Goal: Task Accomplishment & Management: Use online tool/utility

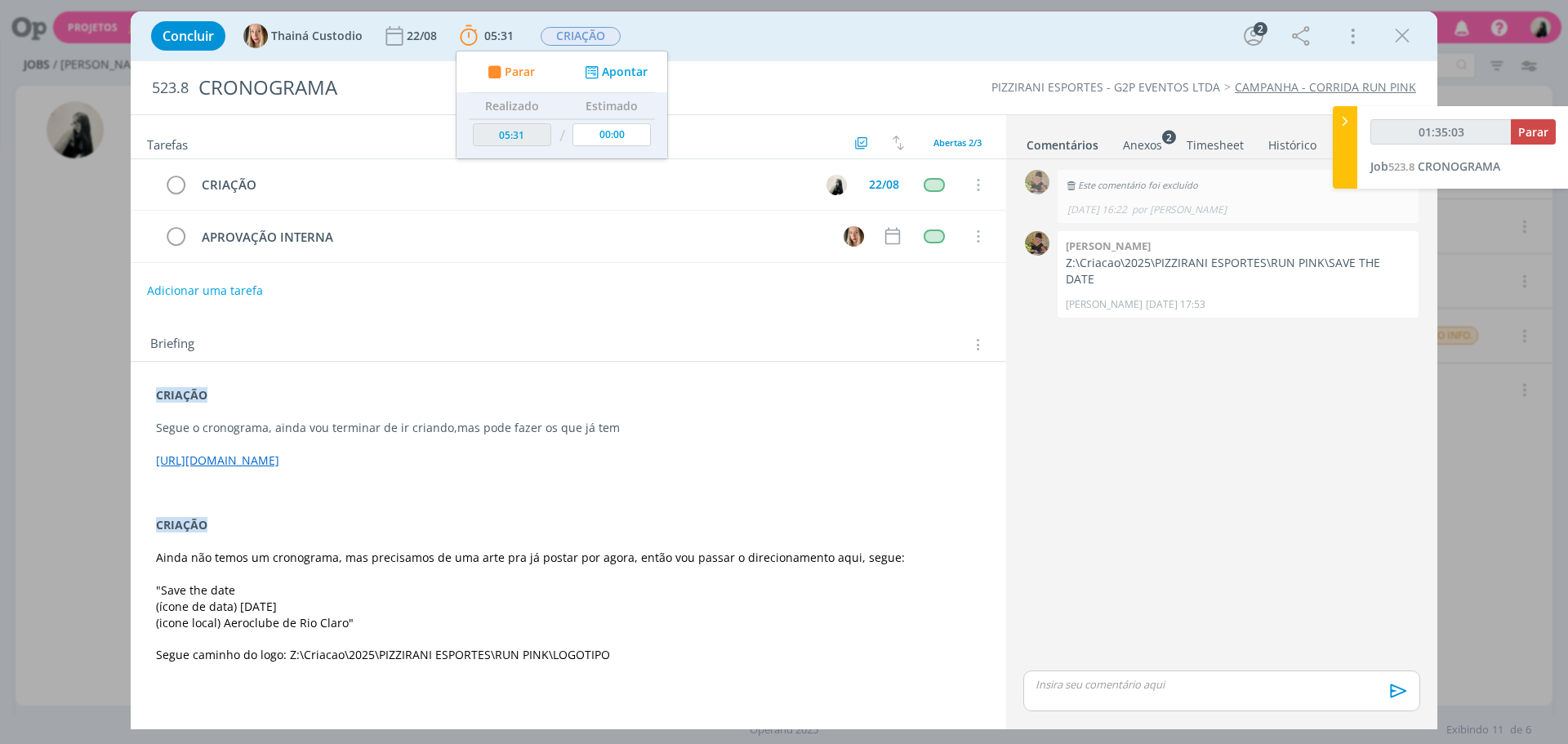
drag, startPoint x: 1410, startPoint y: 43, endPoint x: 1556, endPoint y: 140, distance: 175.3
click at [1410, 43] on icon "dialog" at bounding box center [1401, 36] width 25 height 25
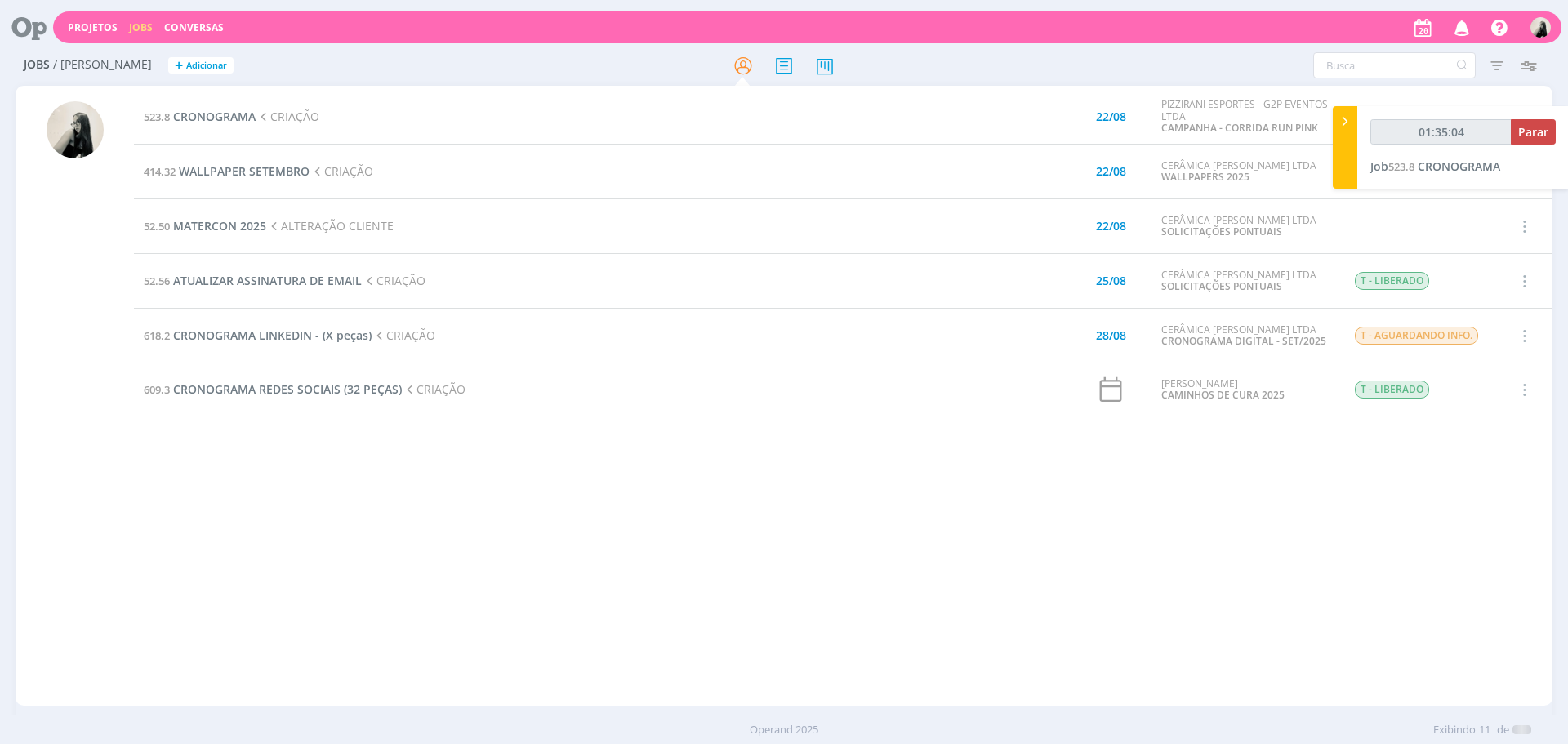
click at [1463, 27] on icon "button" at bounding box center [1461, 26] width 28 height 27
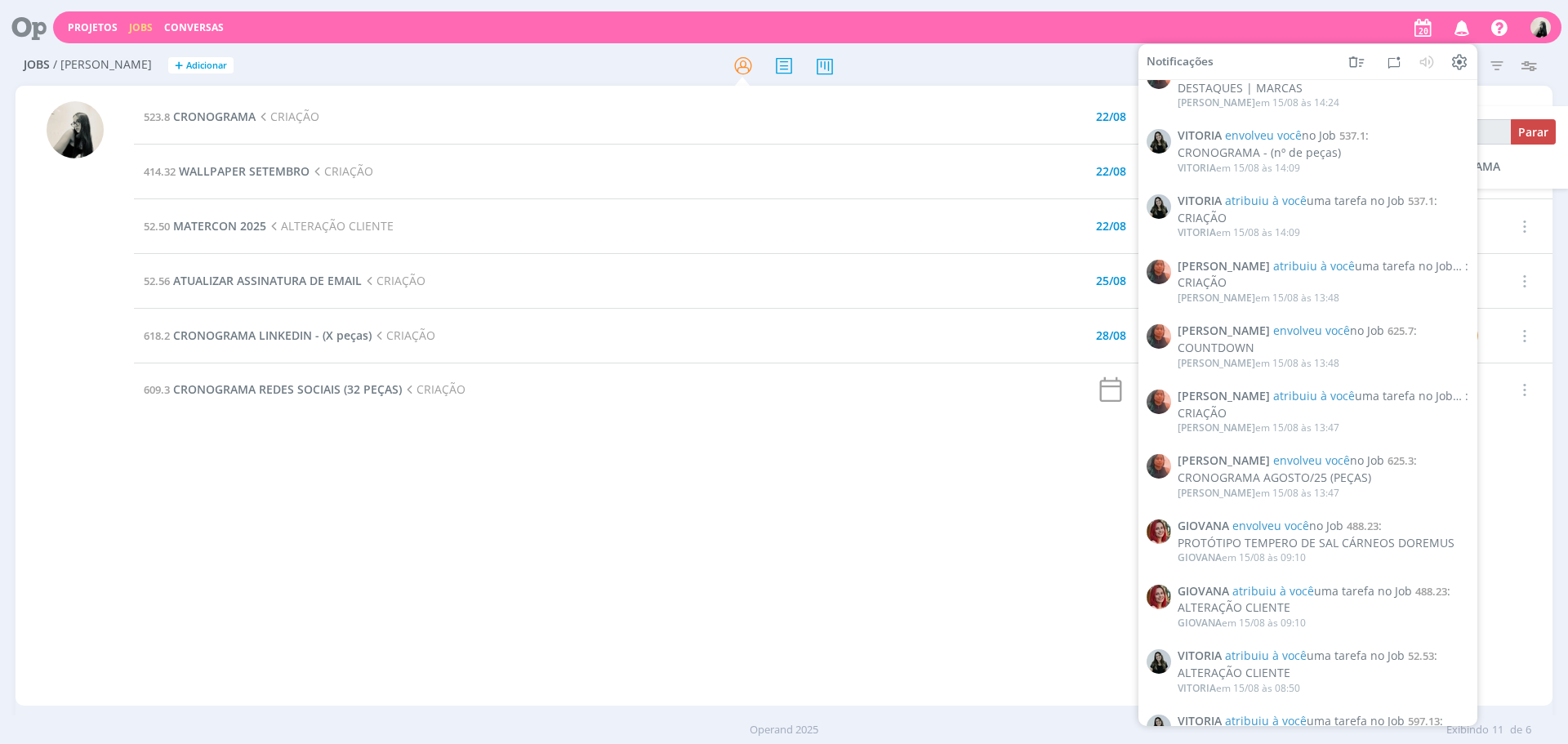
scroll to position [2415, 0]
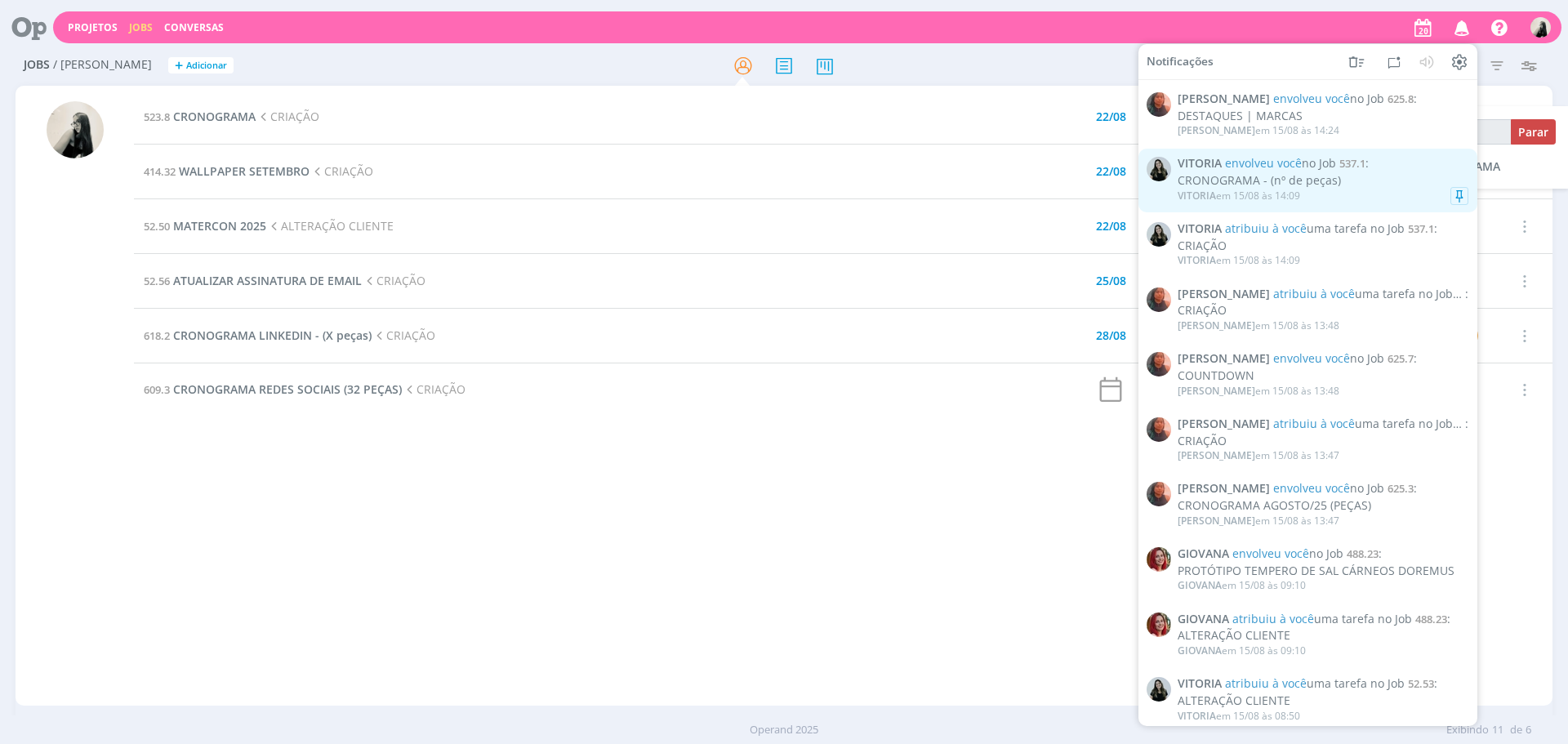
click at [1376, 180] on div "CRONOGRAMA - (nº de peças)" at bounding box center [1323, 181] width 291 height 14
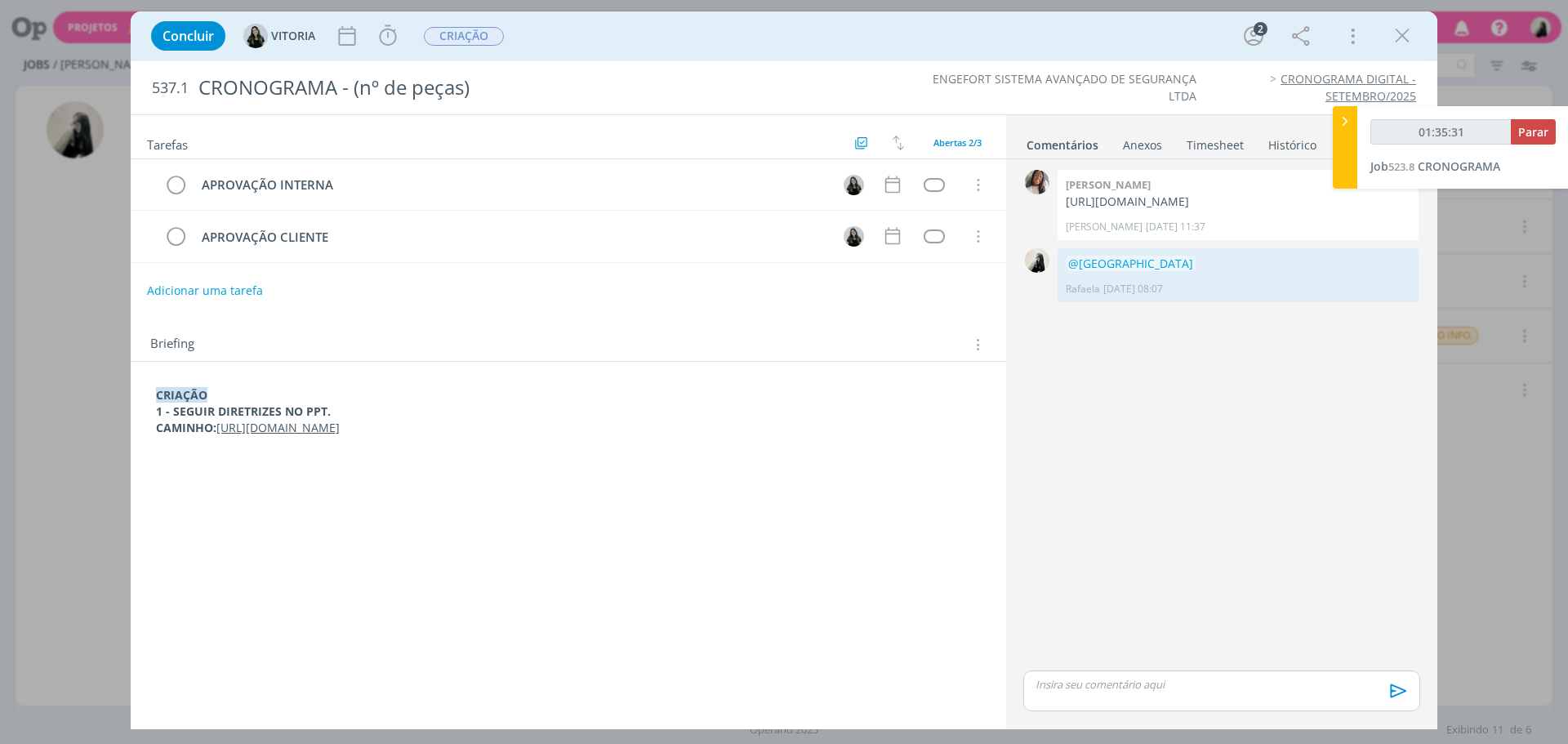
click at [690, 436] on p "CAMINHO: [URL][DOMAIN_NAME]" at bounding box center [568, 427] width 825 height 16
click at [477, 396] on link "[URL][DOMAIN_NAME]" at bounding box center [470, 395] width 123 height 21
click at [1400, 36] on icon "dialog" at bounding box center [1401, 36] width 25 height 25
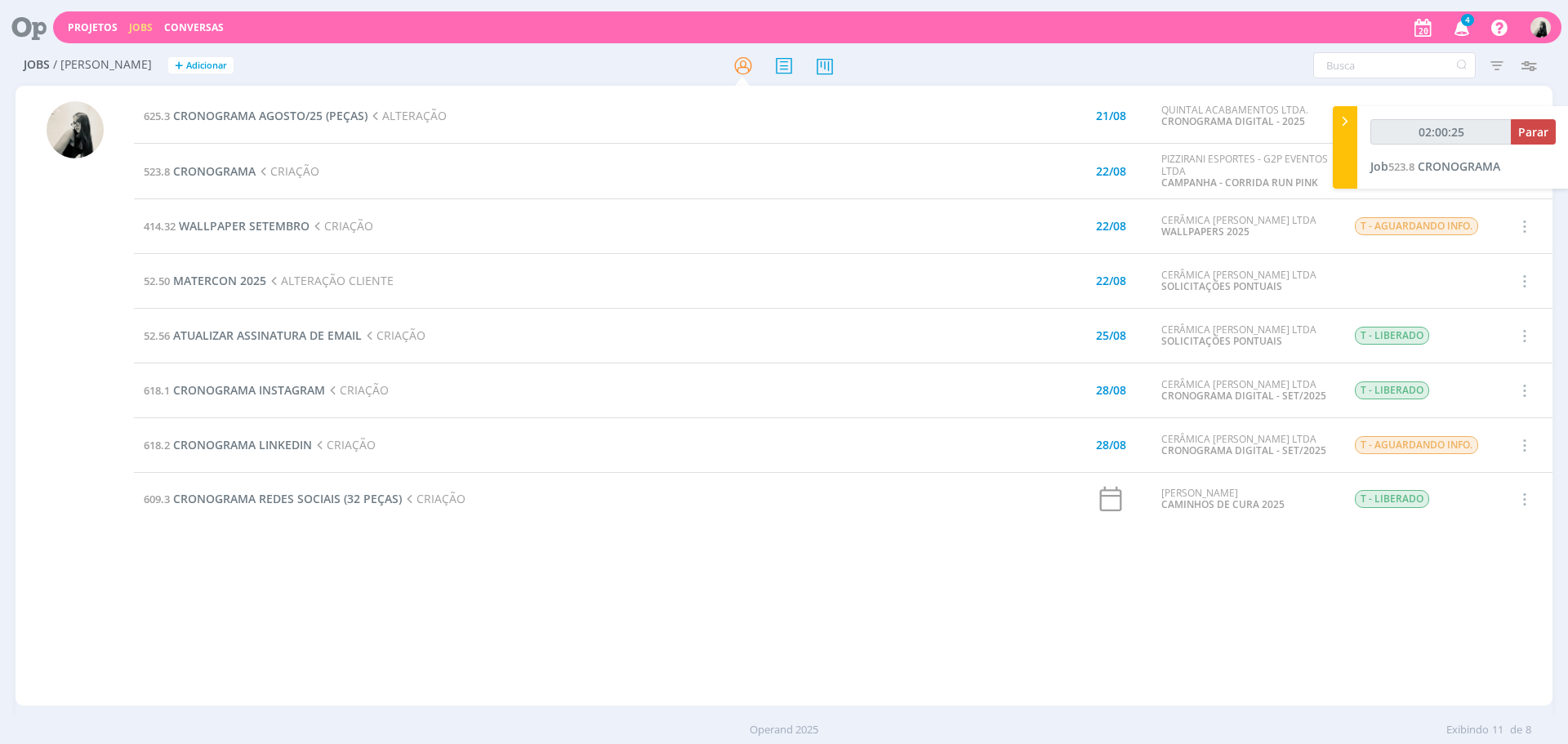
click at [1463, 20] on span "4" at bounding box center [1467, 20] width 13 height 12
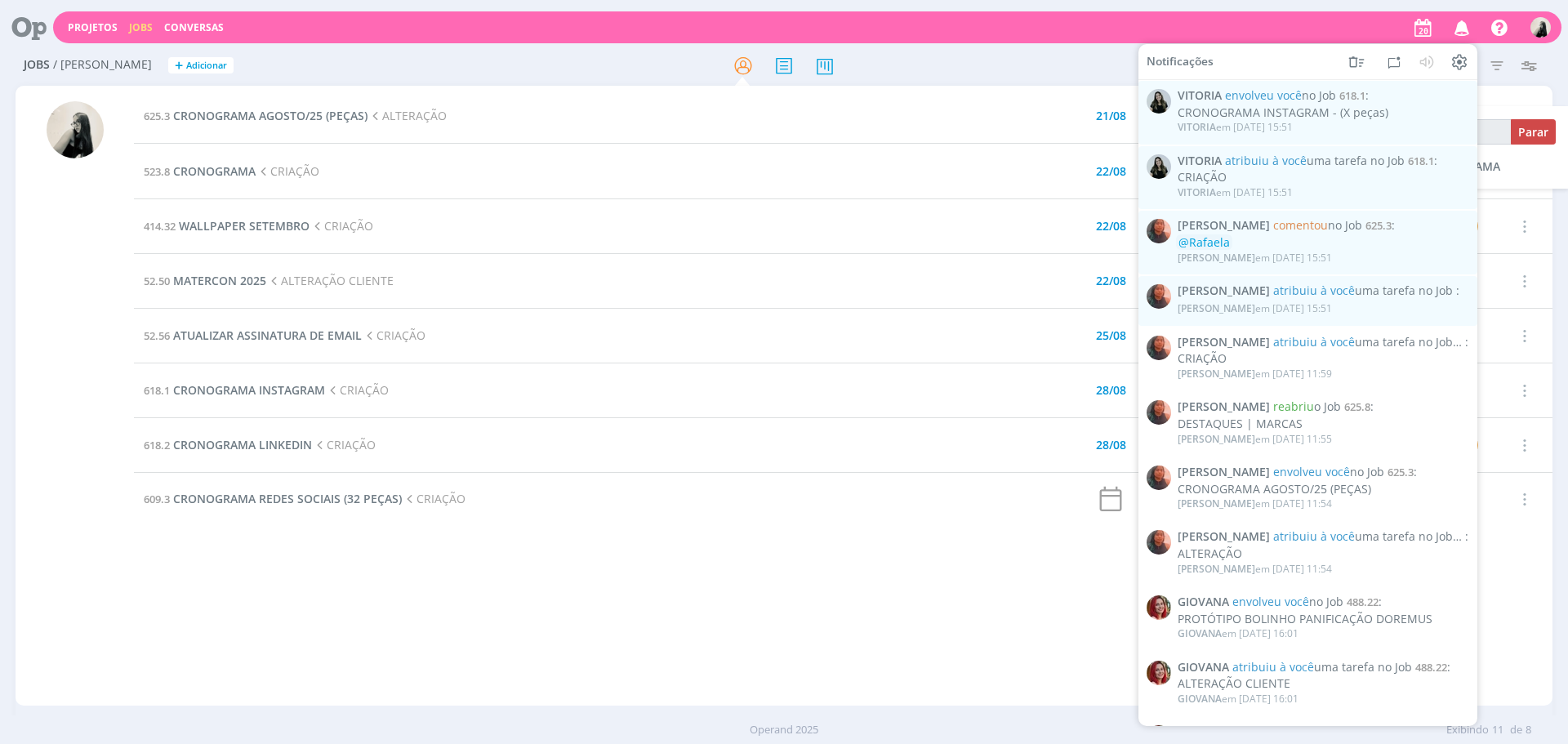
click at [1463, 20] on icon "button" at bounding box center [1461, 26] width 28 height 27
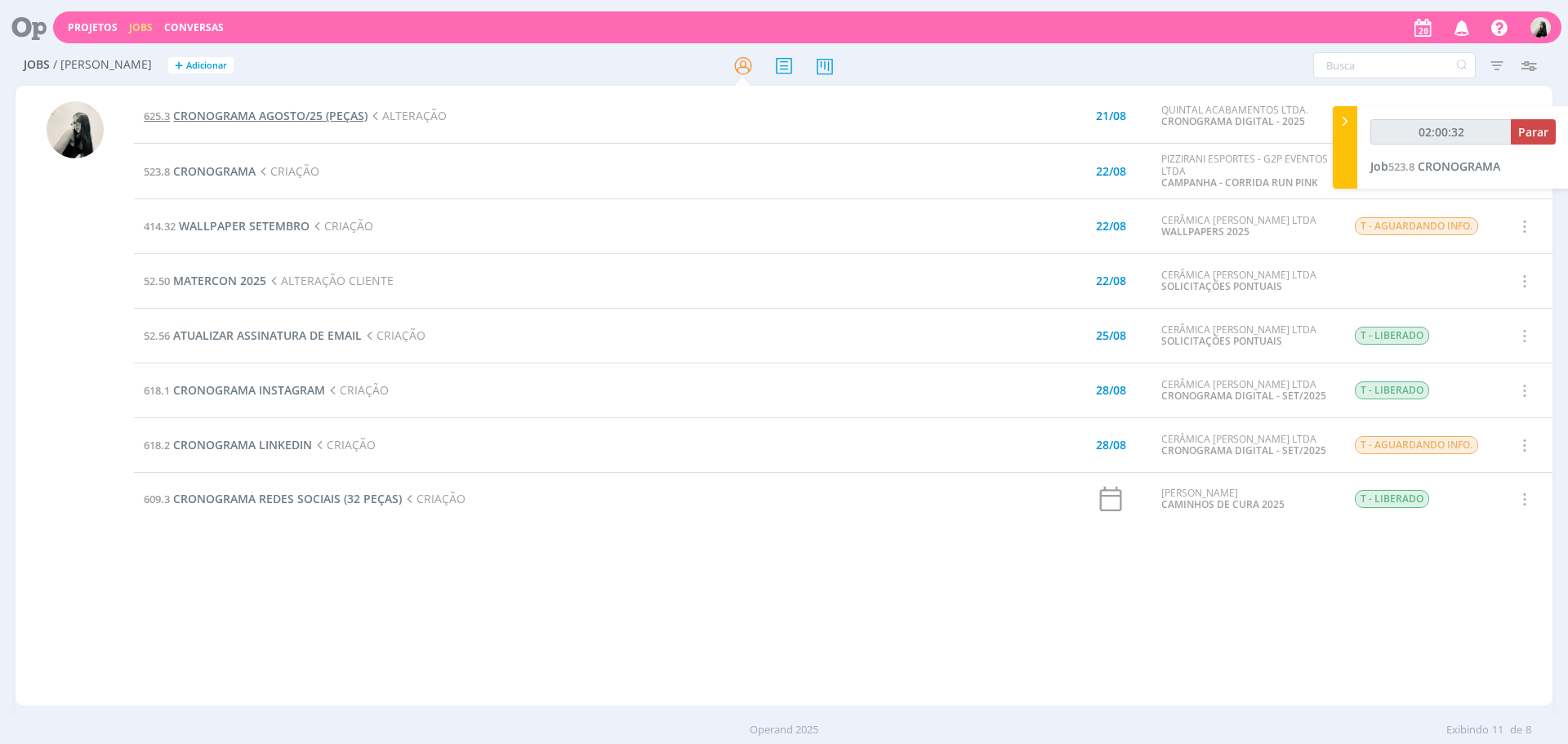
click at [317, 119] on span "CRONOGRAMA AGOSTO/25 (PEÇAS)" at bounding box center [270, 115] width 194 height 15
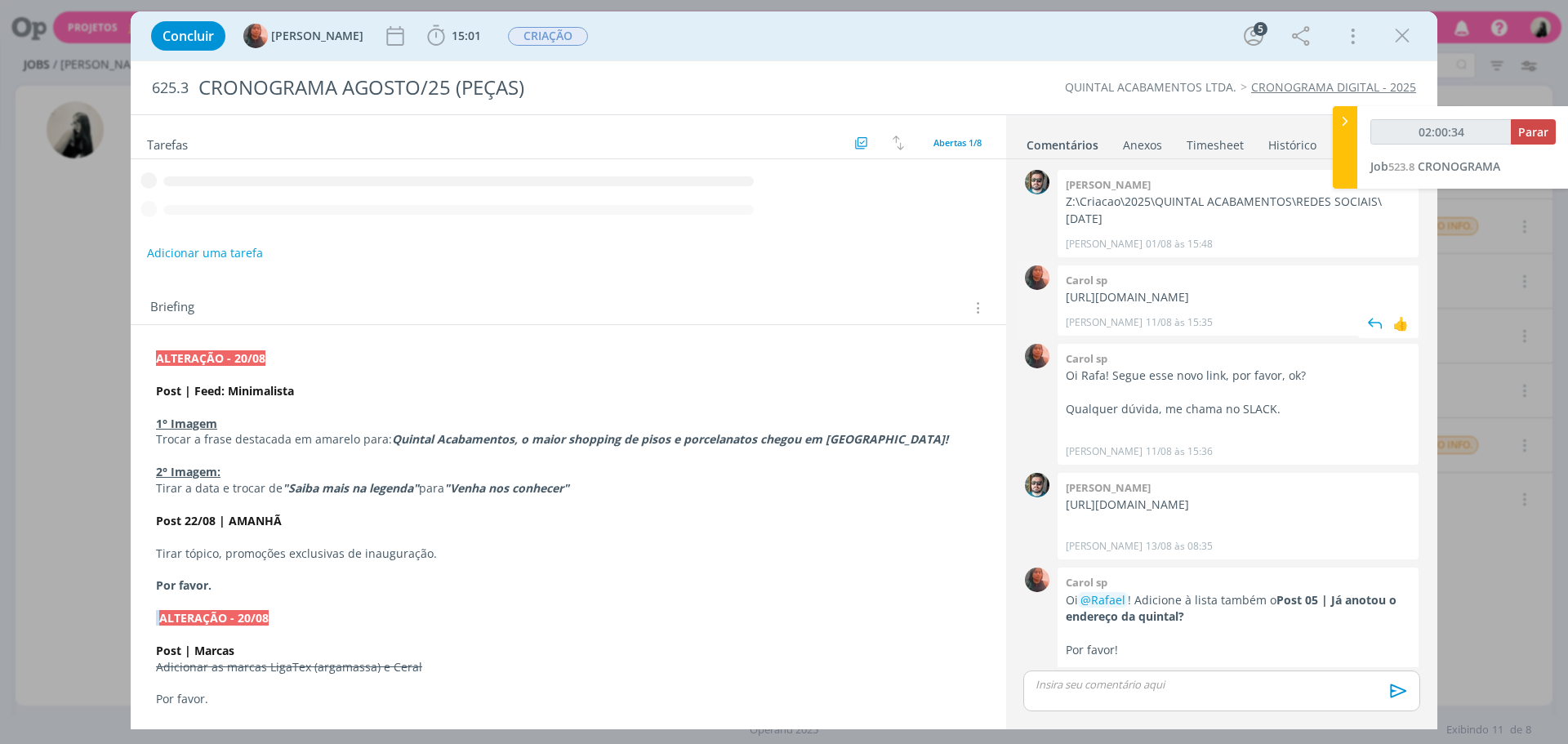
scroll to position [512, 0]
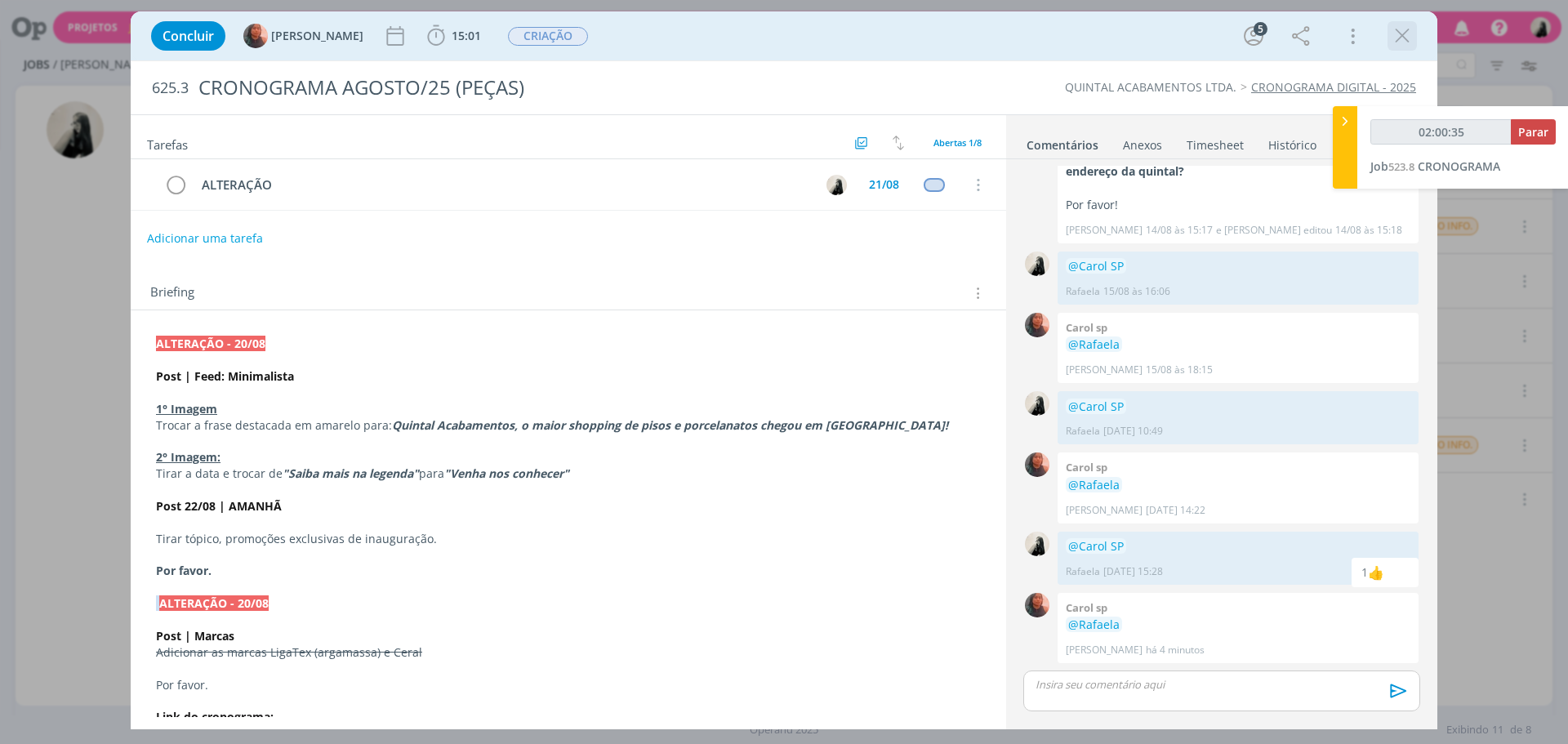
click at [1397, 37] on icon "dialog" at bounding box center [1401, 36] width 25 height 25
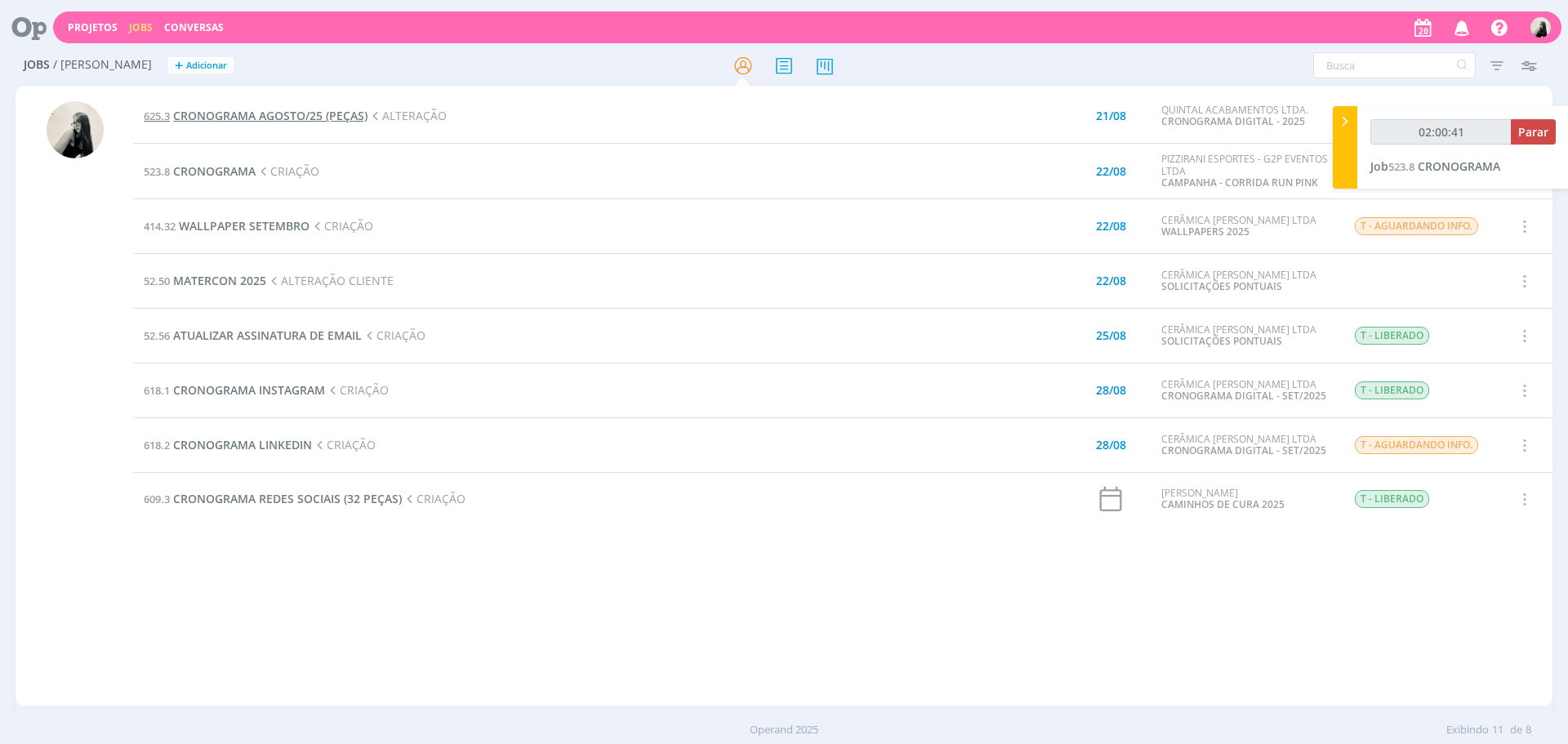
click at [323, 120] on span "CRONOGRAMA AGOSTO/25 (PEÇAS)" at bounding box center [270, 115] width 194 height 15
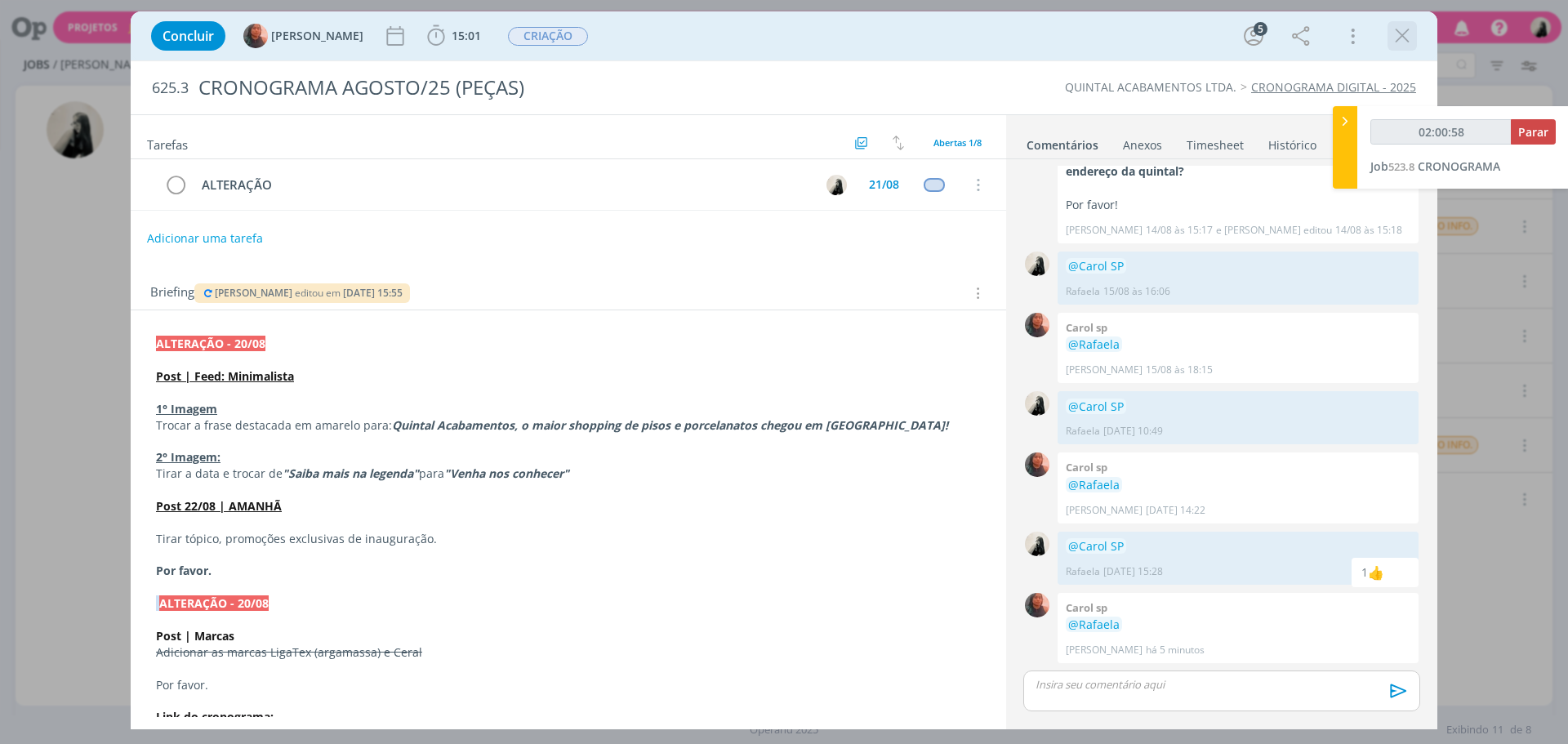
click at [1407, 40] on icon "dialog" at bounding box center [1401, 36] width 25 height 25
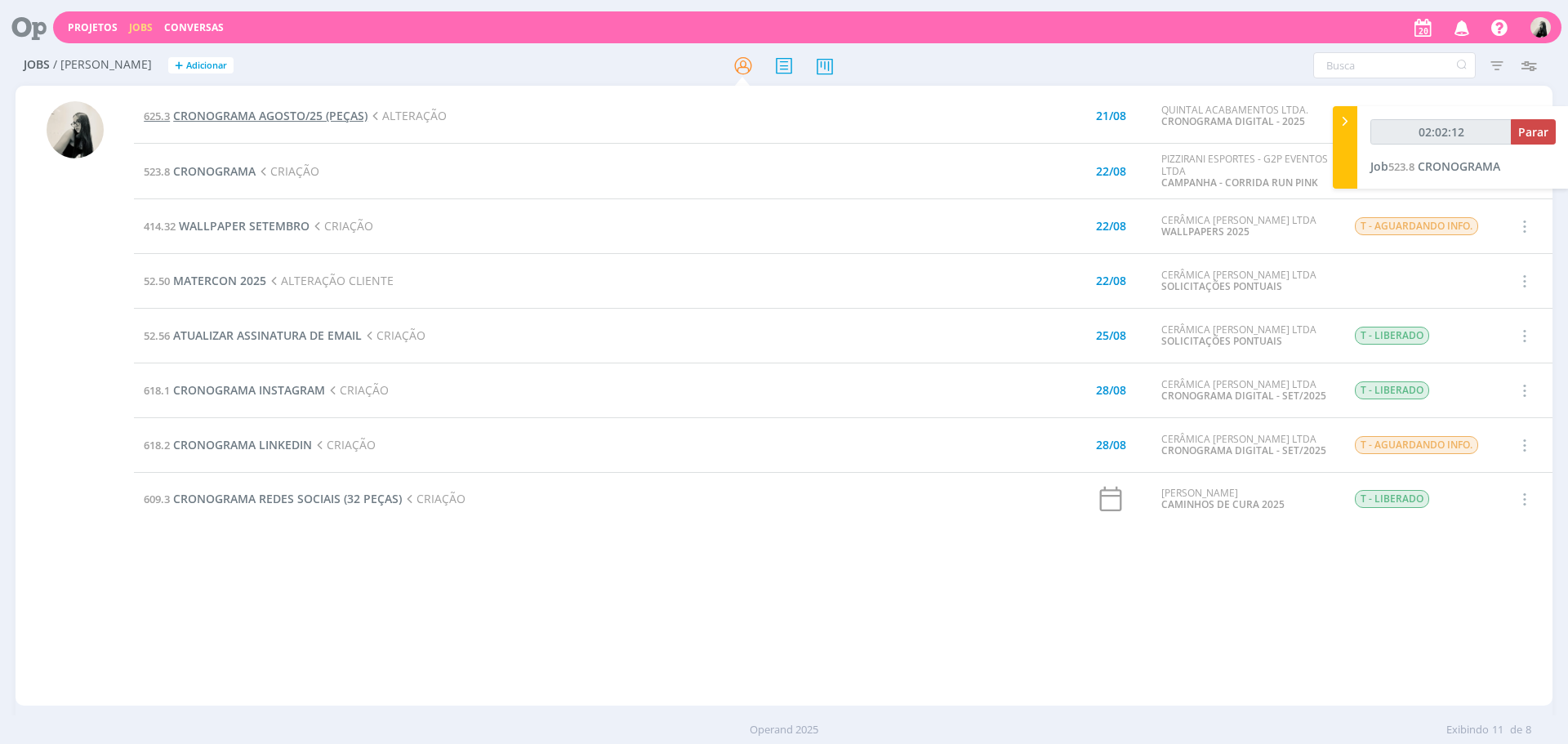
click at [347, 118] on span "CRONOGRAMA AGOSTO/25 (PEÇAS)" at bounding box center [270, 115] width 194 height 15
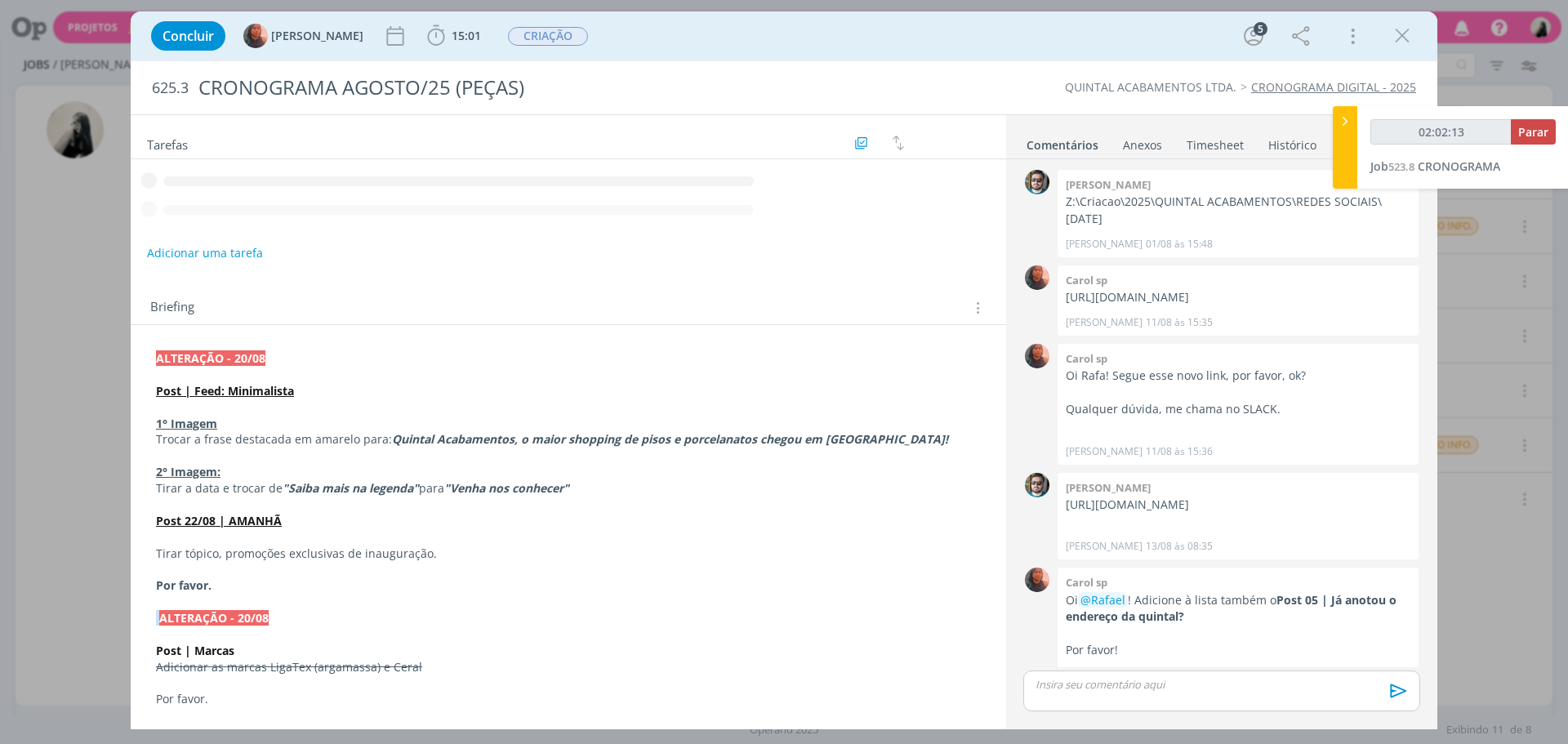
scroll to position [512, 0]
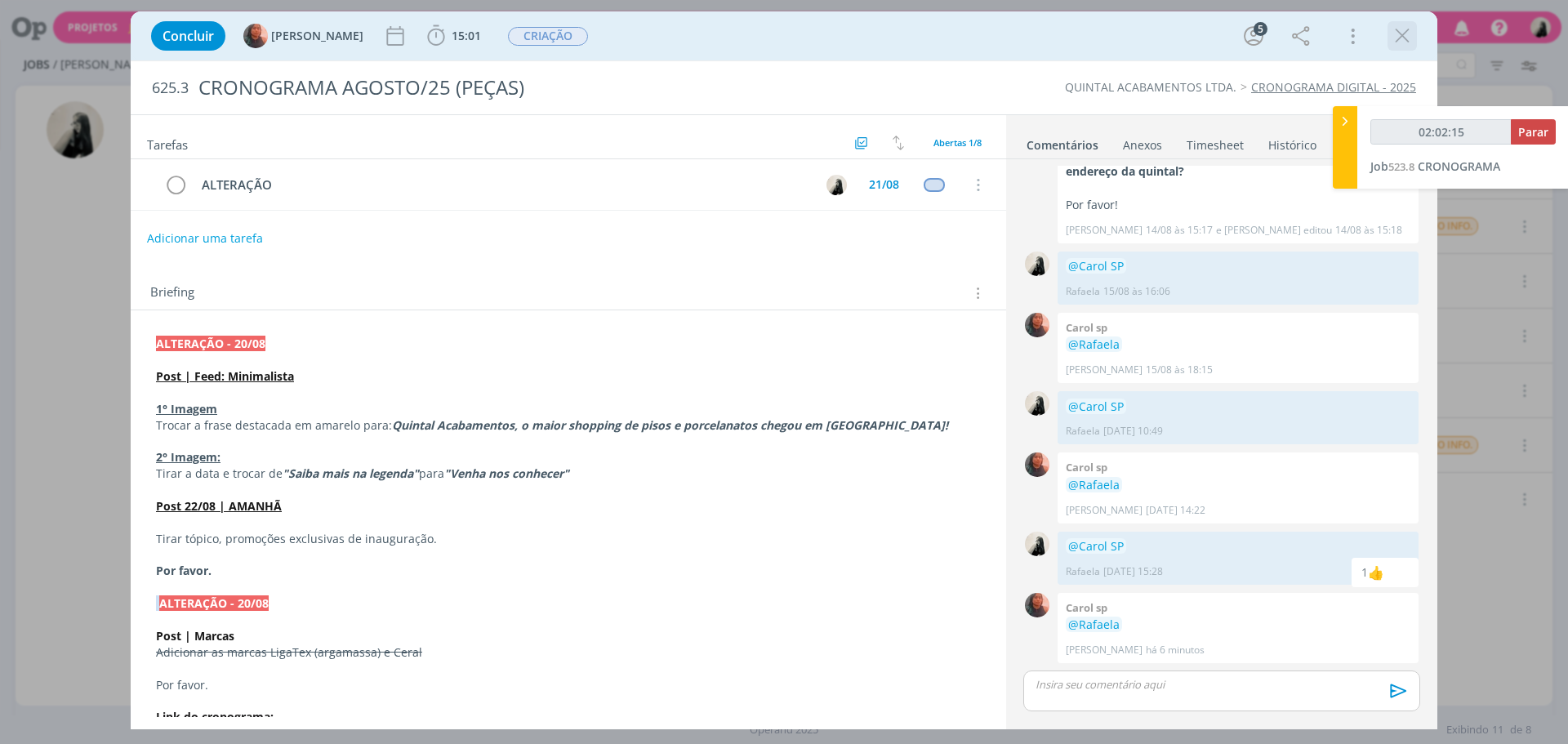
click at [1407, 38] on icon "dialog" at bounding box center [1401, 36] width 25 height 25
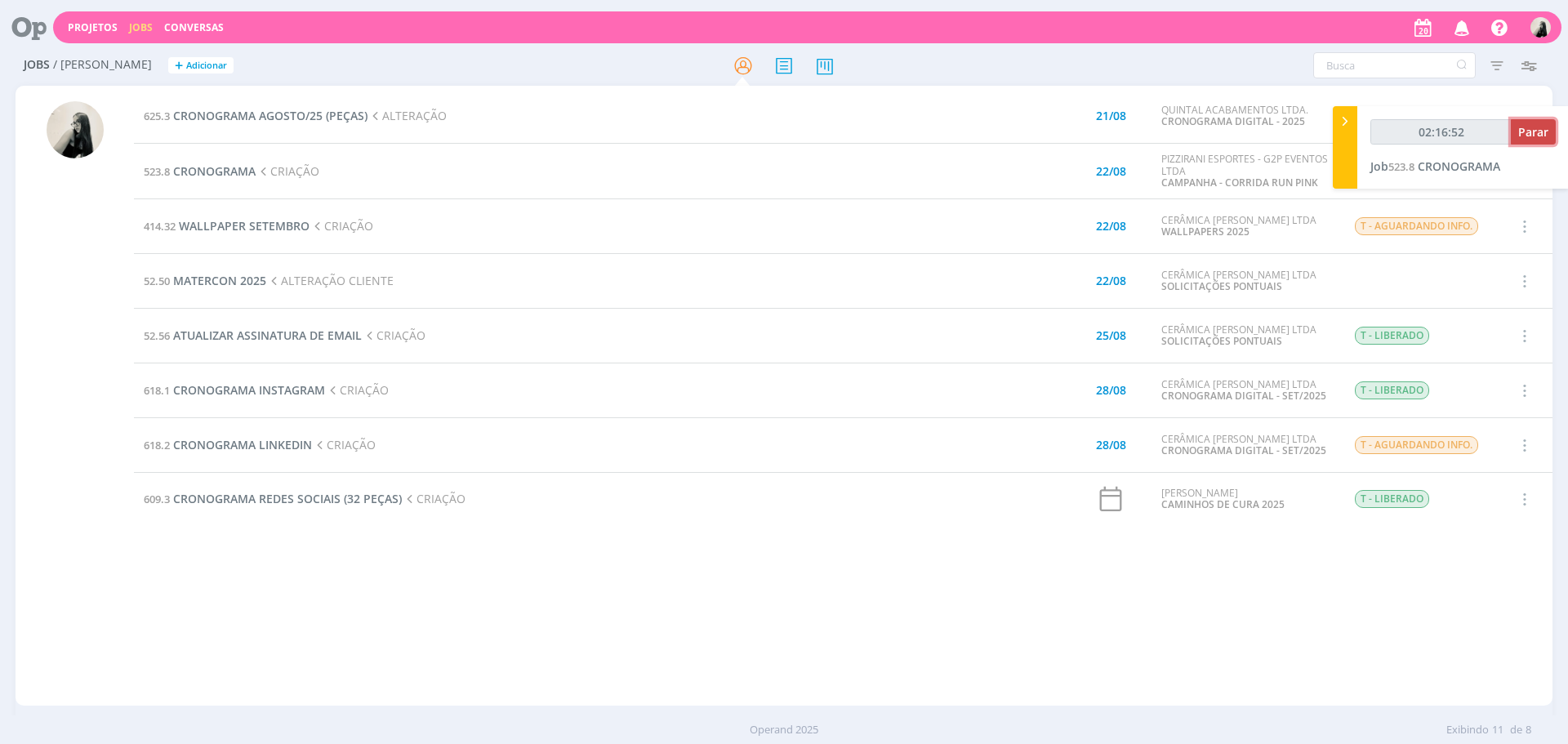
click at [1547, 138] on span "Parar" at bounding box center [1533, 132] width 30 height 15
click at [325, 118] on span "CRONOGRAMA AGOSTO/25 (PEÇAS)" at bounding box center [270, 115] width 194 height 15
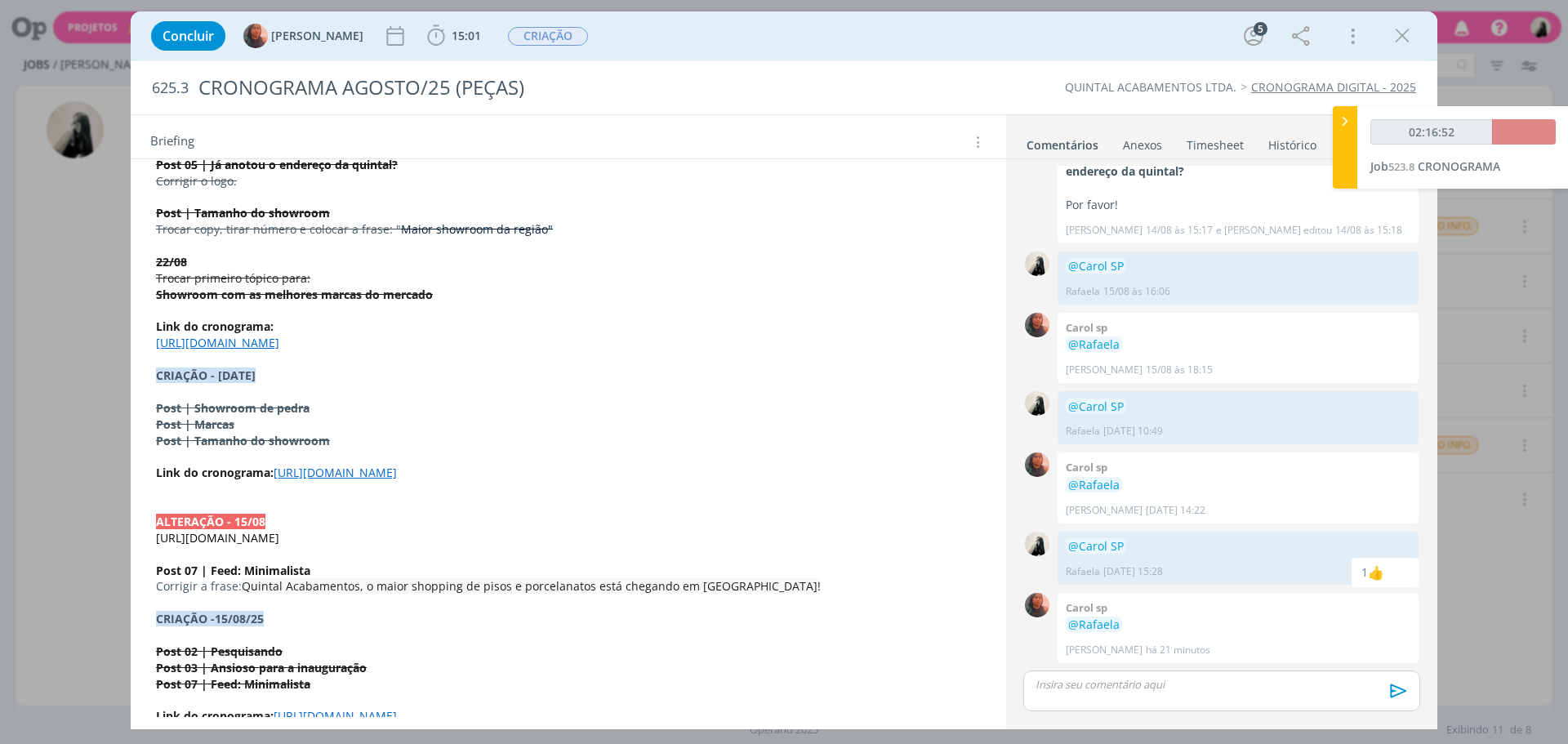
scroll to position [489, 0]
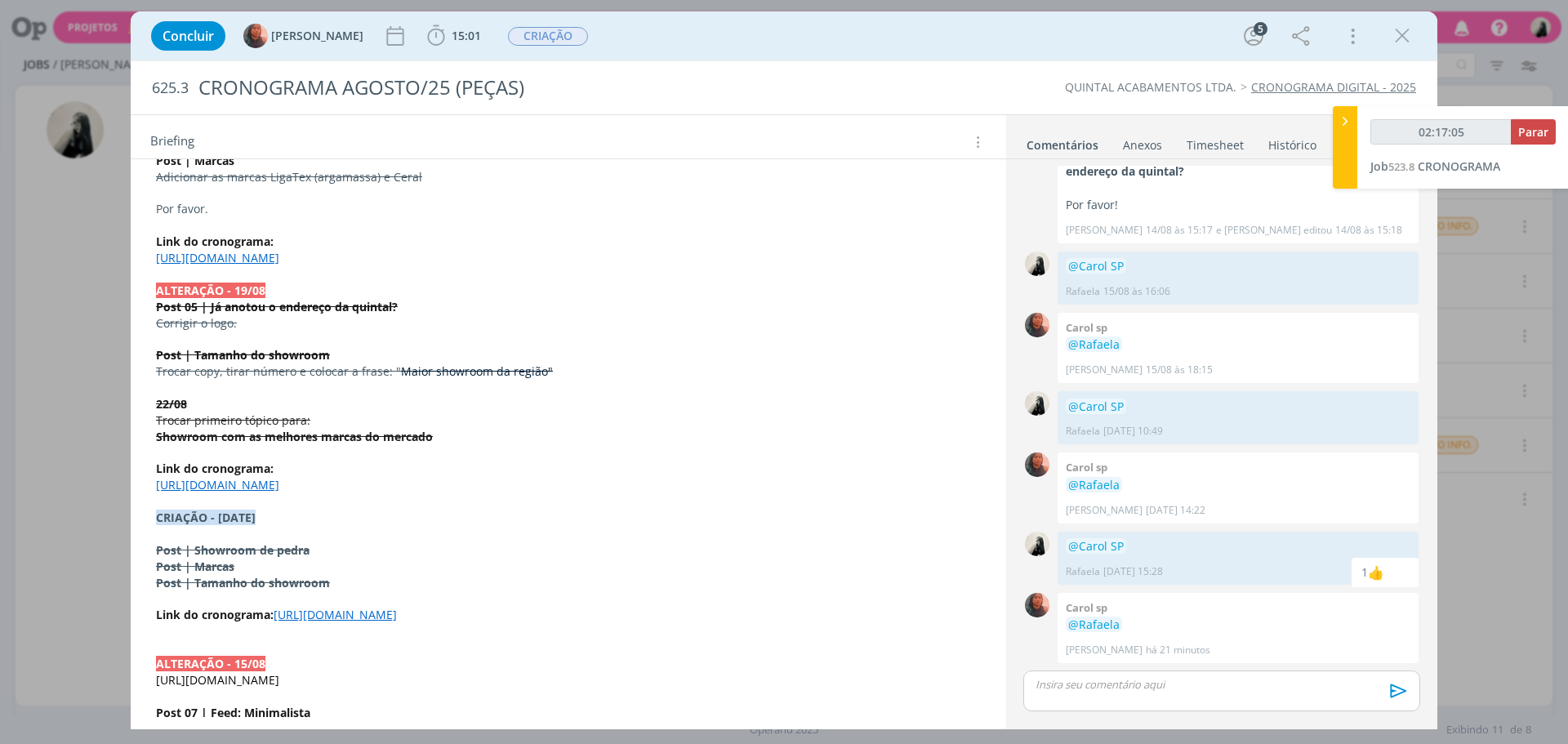
click at [279, 263] on link "[URL][DOMAIN_NAME]" at bounding box center [218, 257] width 123 height 15
click at [368, 306] on link "[URL][DOMAIN_NAME]" at bounding box center [379, 305] width 123 height 21
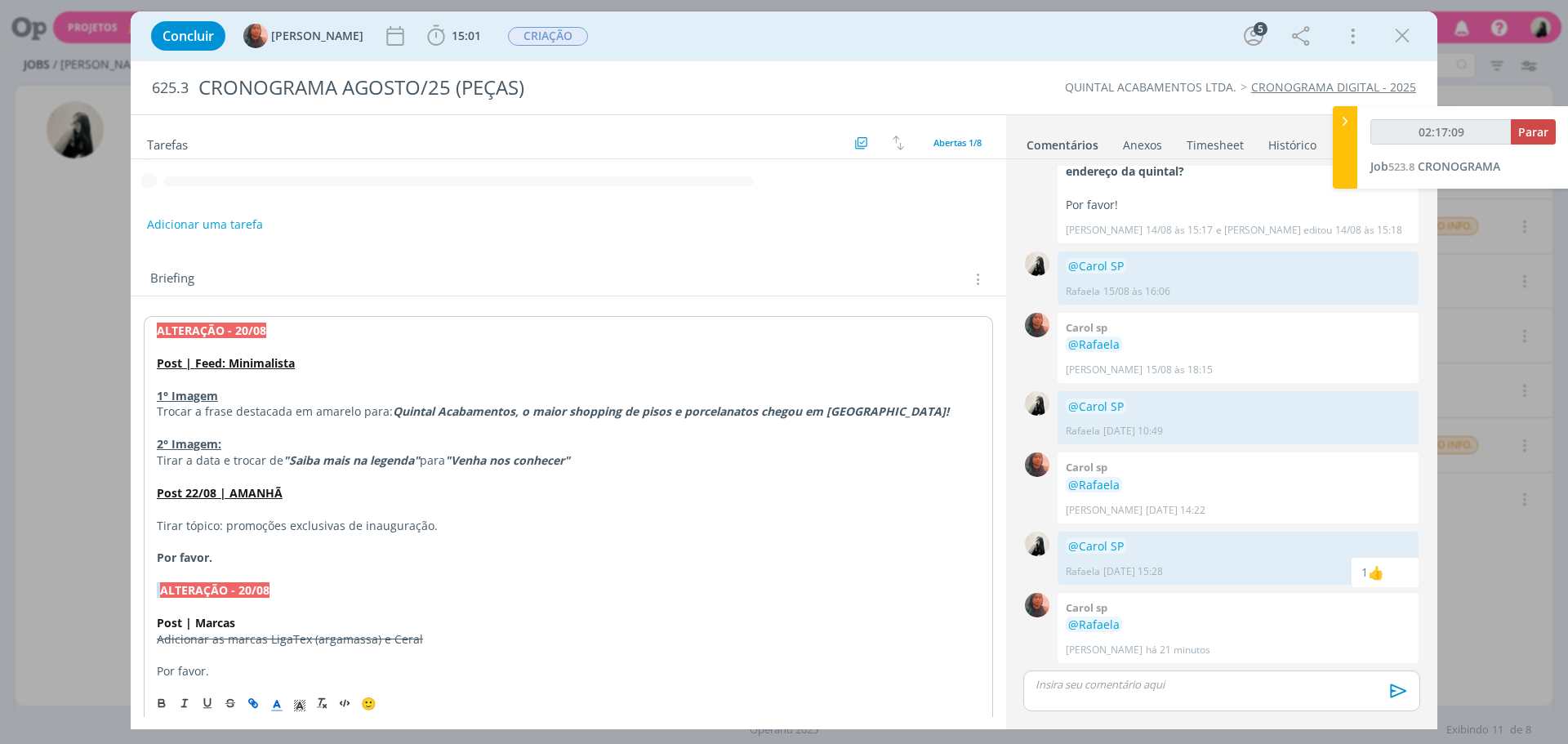
scroll to position [0, 0]
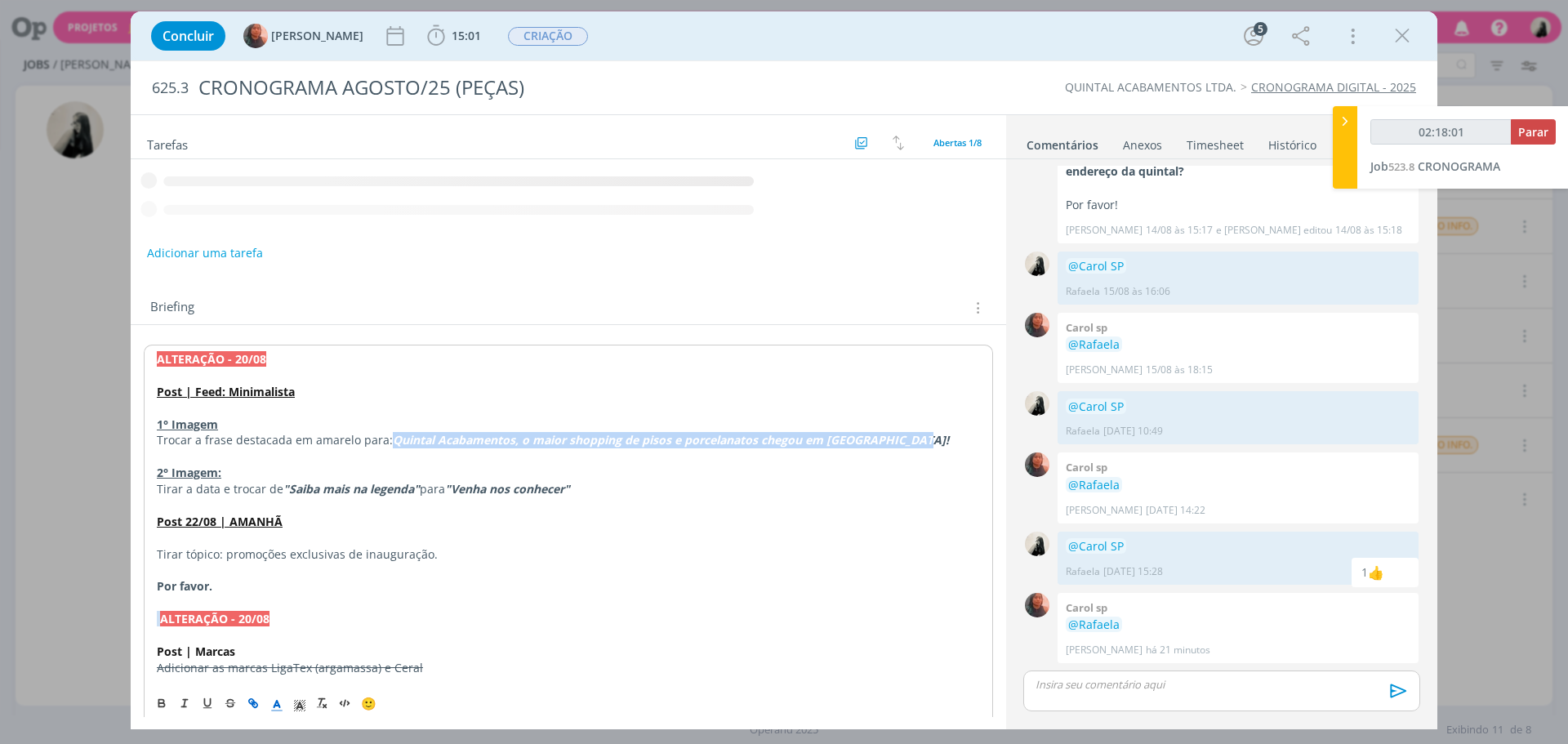
drag, startPoint x: 391, startPoint y: 438, endPoint x: 911, endPoint y: 437, distance: 520.0
click at [911, 437] on p "Trocar a frase destacada em amarelo para: Quintal Acabamentos, o maior shopping…" at bounding box center [567, 440] width 823 height 16
copy em "Quintal Acabamentos, o maior shopping de pisos e porcelanatos chegou em [GEOGRA…"
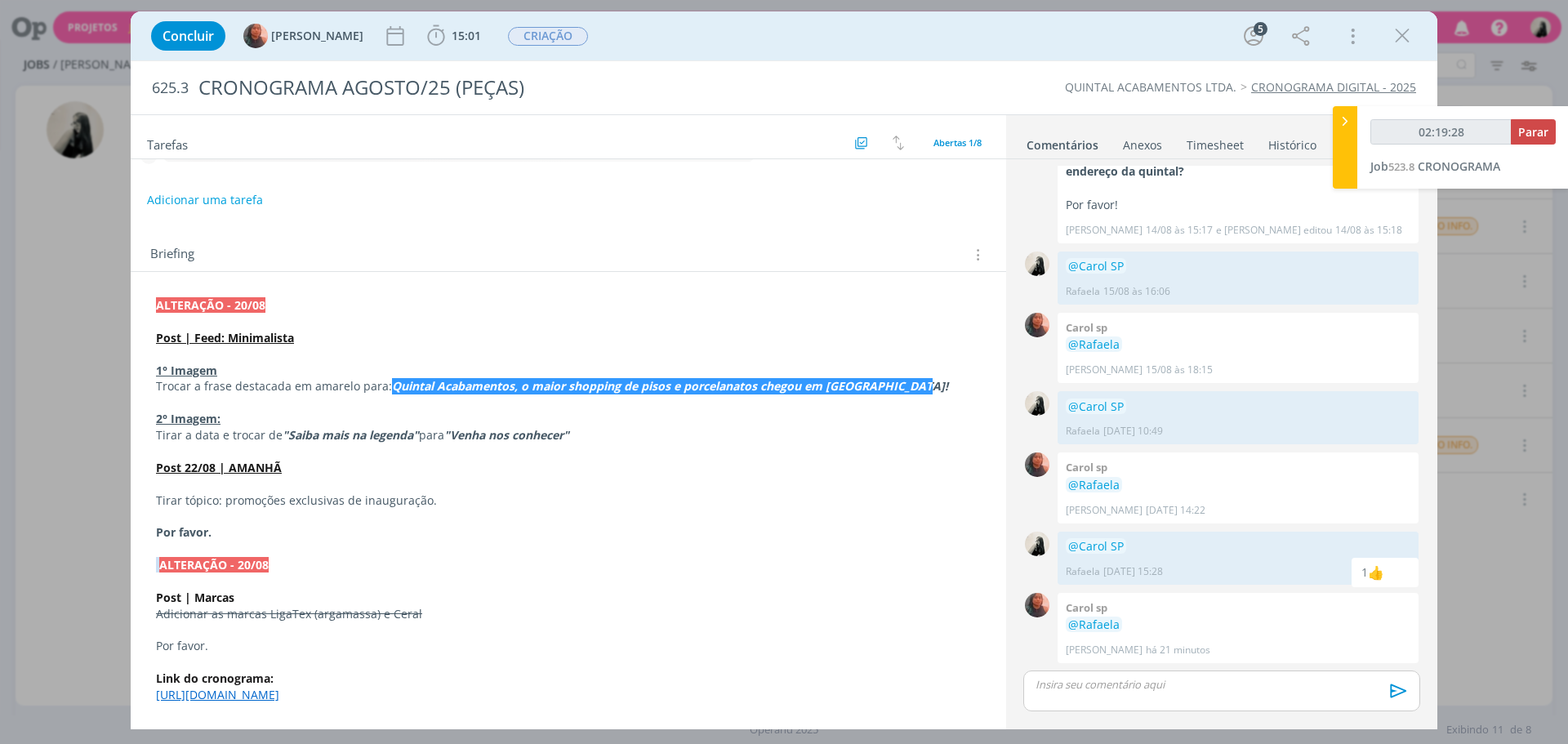
scroll to position [82, 0]
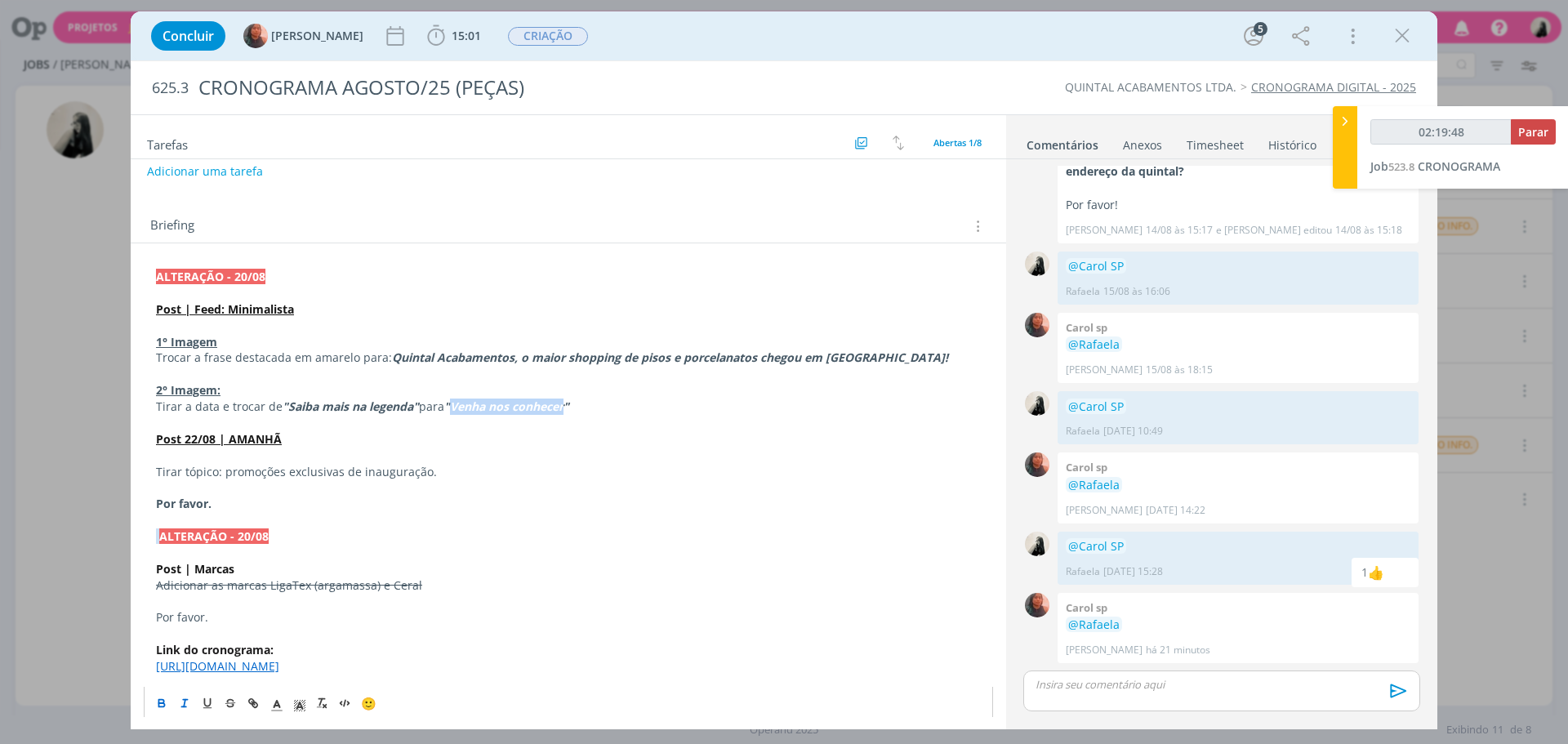
drag, startPoint x: 457, startPoint y: 404, endPoint x: 571, endPoint y: 413, distance: 114.4
click at [569, 413] on em ""Venha nos conhecer"" at bounding box center [507, 406] width 125 height 15
copy em "Venha nos conhecer"
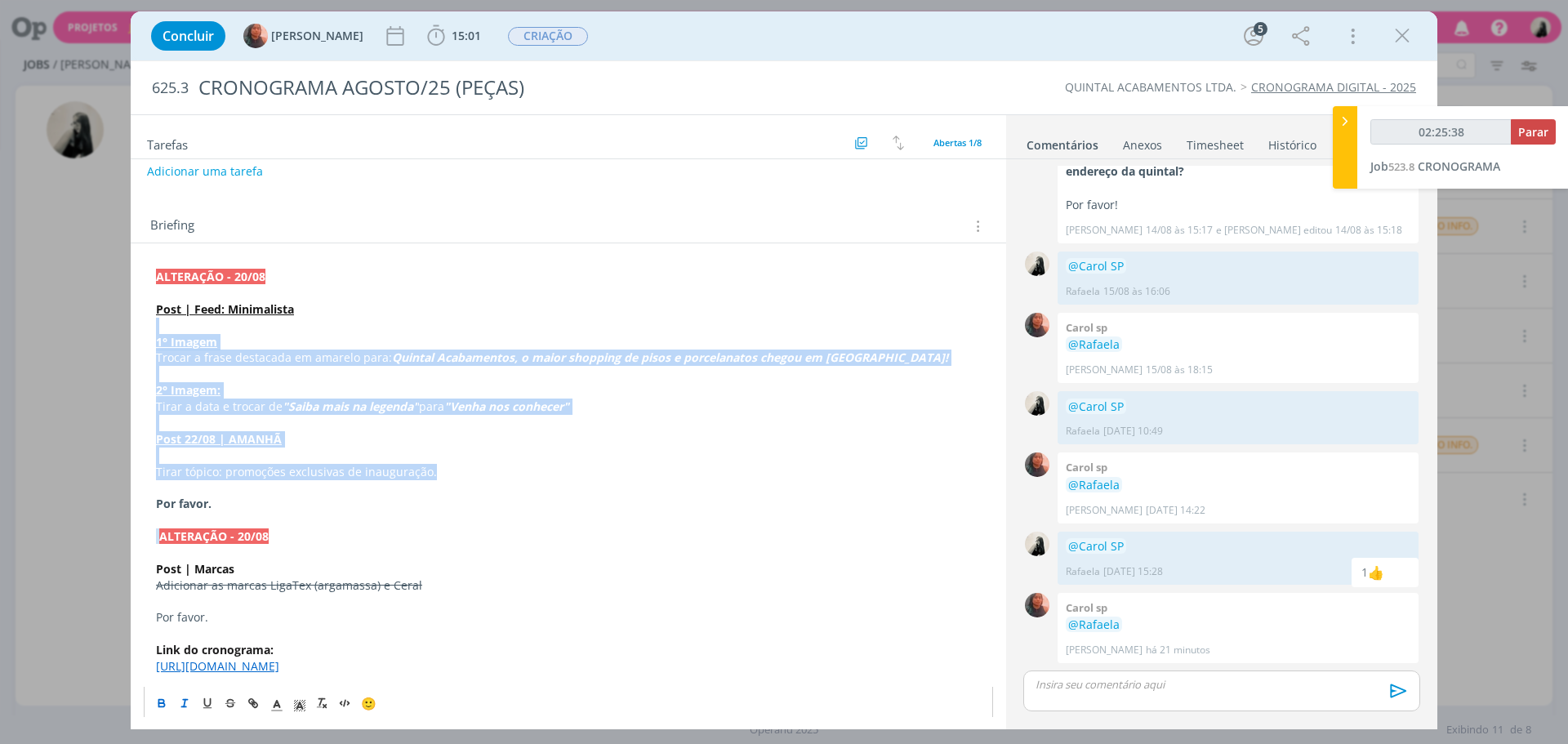
drag, startPoint x: 438, startPoint y: 472, endPoint x: 156, endPoint y: 332, distance: 314.8
click at [229, 702] on line "dialog" at bounding box center [230, 702] width 9 height 1
click at [361, 431] on p "Post 22/08 | AMANHÃ" at bounding box center [568, 439] width 825 height 16
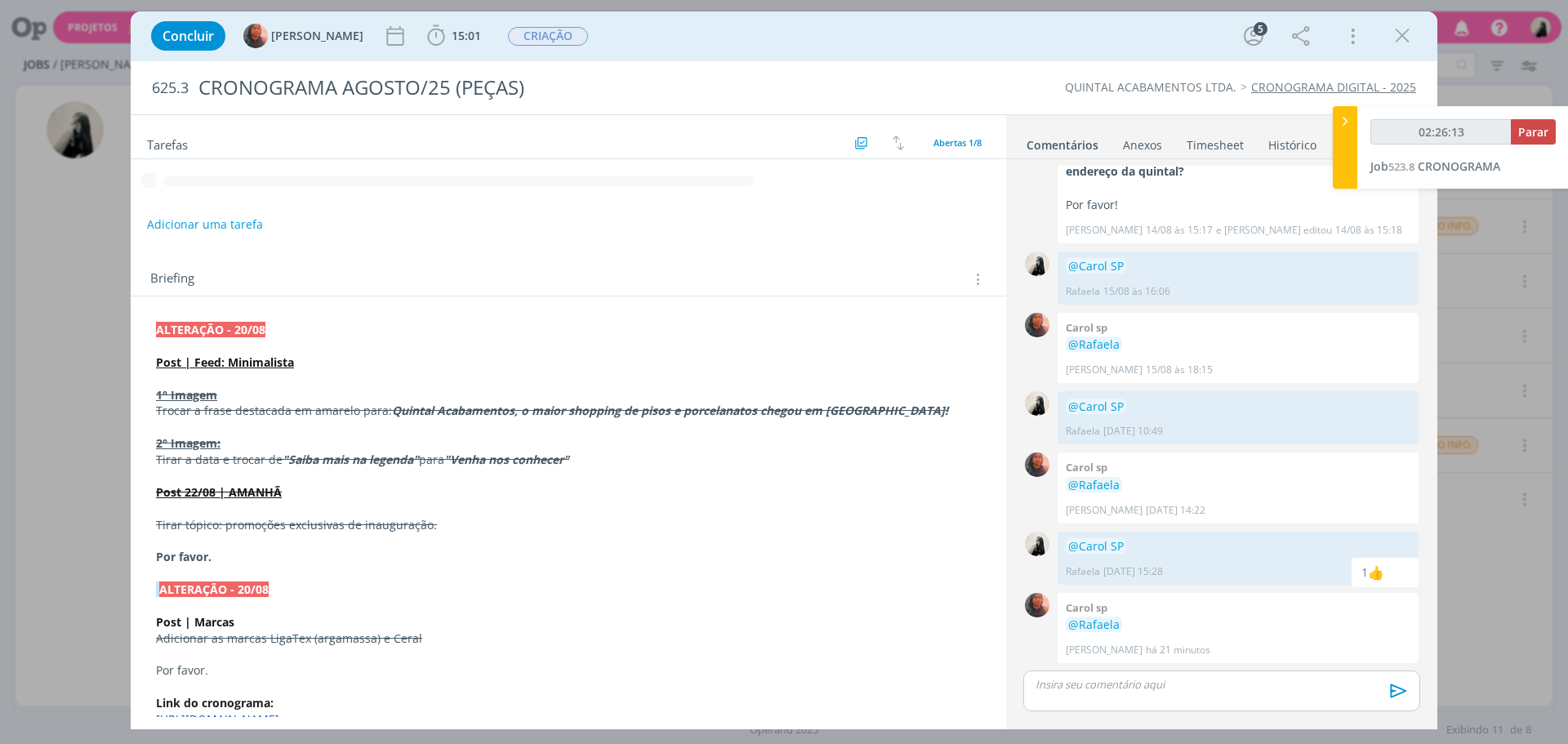
scroll to position [0, 0]
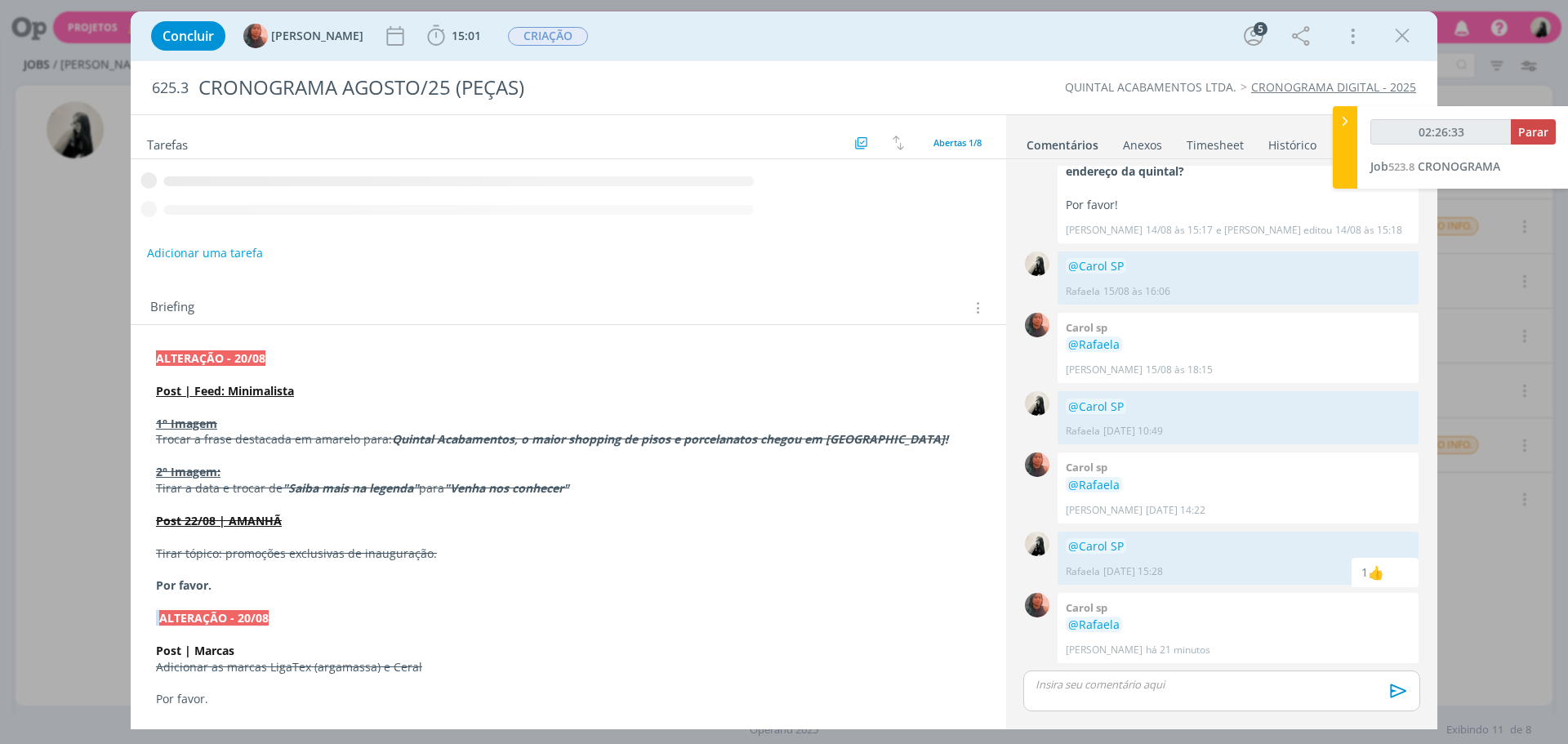
click at [578, 386] on p "Post | Feed: Minimalista" at bounding box center [568, 390] width 825 height 16
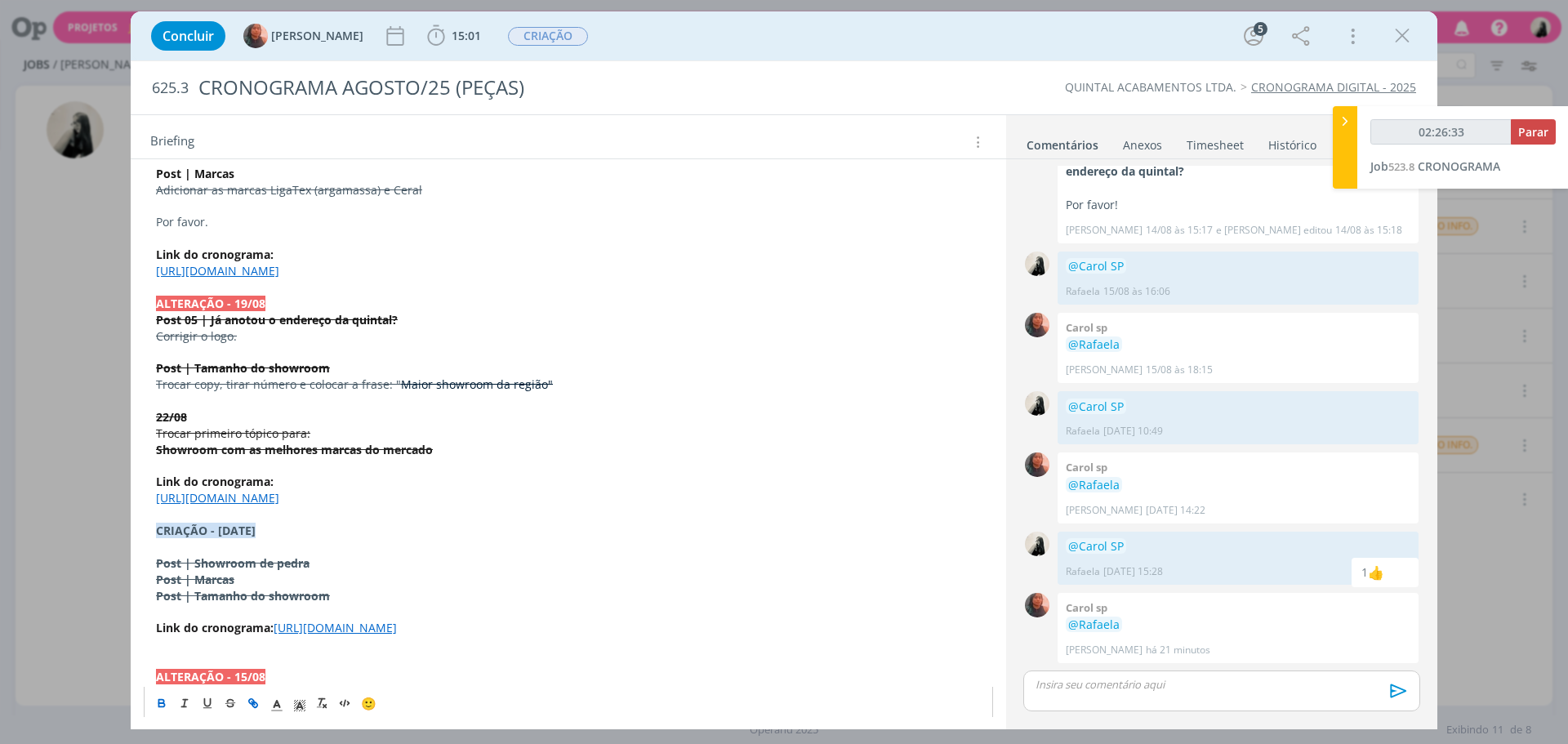
scroll to position [489, 0]
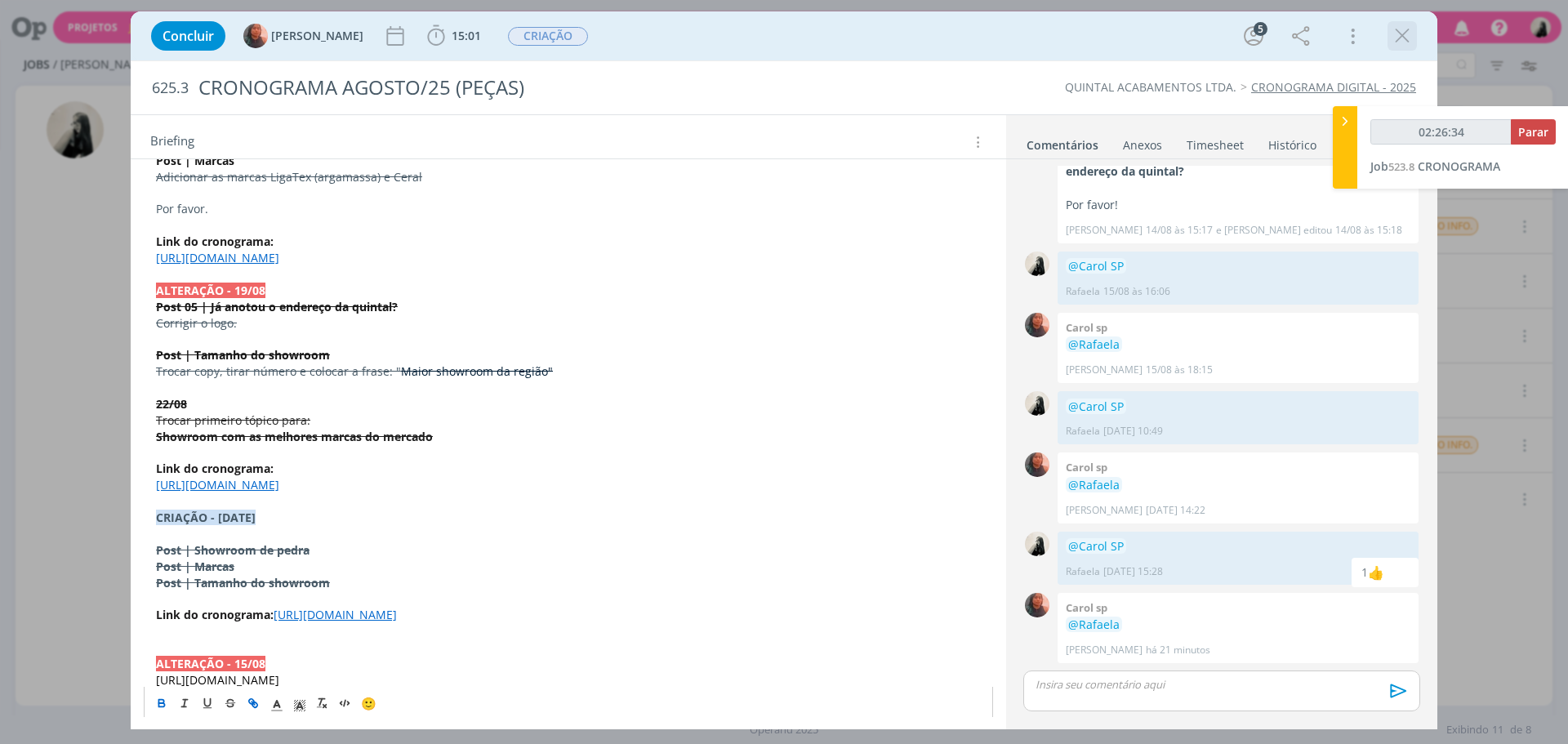
click at [1406, 38] on icon "dialog" at bounding box center [1401, 36] width 25 height 25
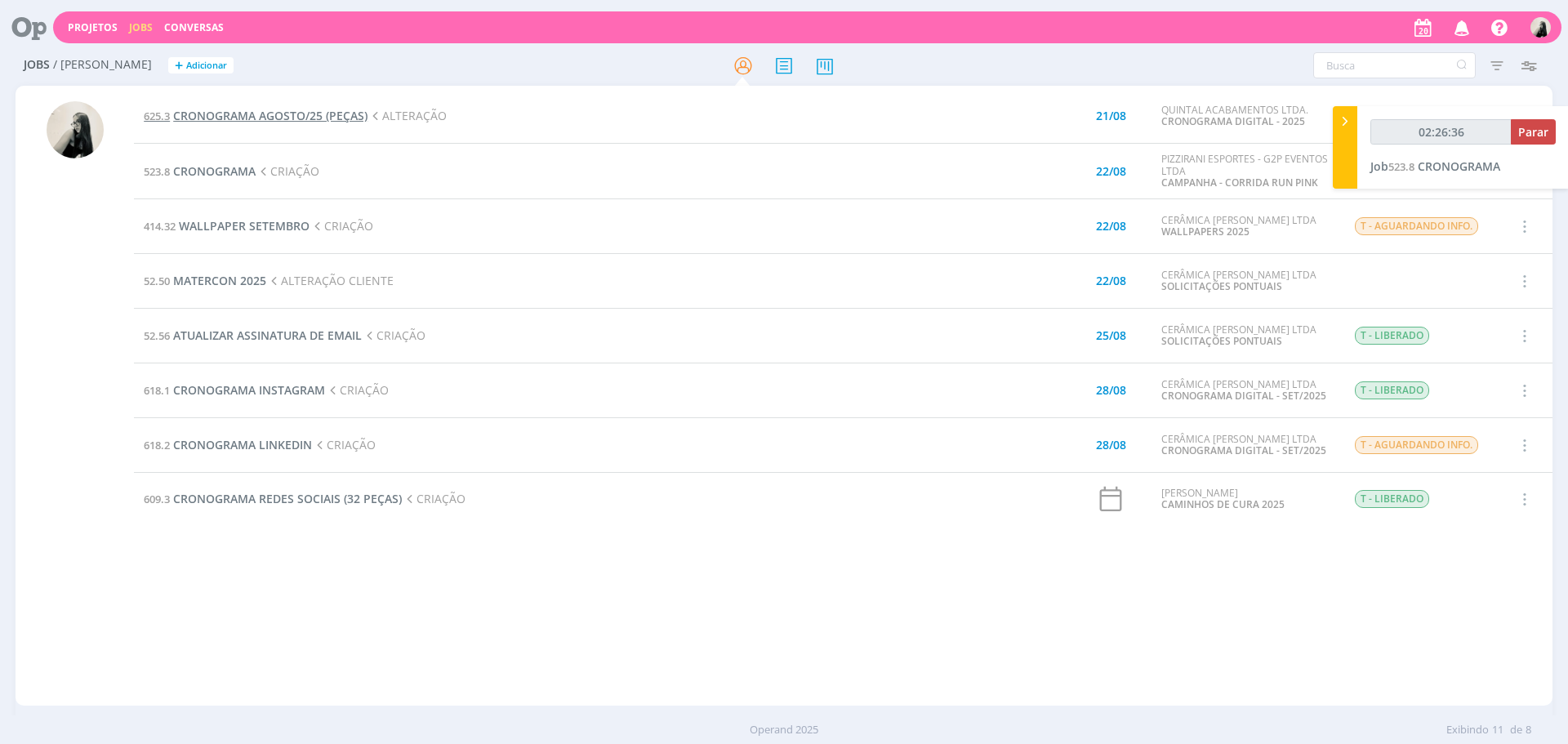
click at [308, 117] on span "CRONOGRAMA AGOSTO/25 (PEÇAS)" at bounding box center [270, 115] width 194 height 15
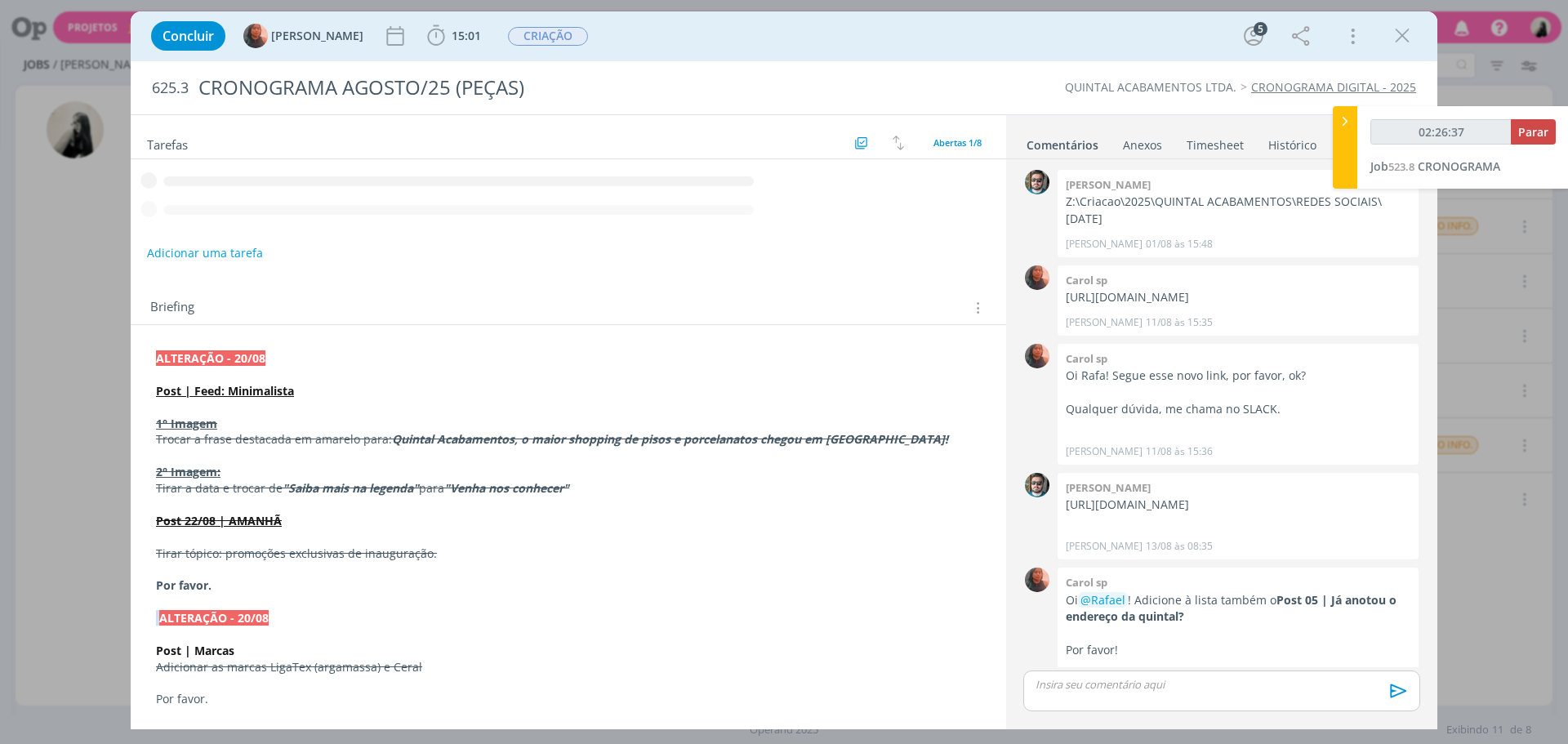
scroll to position [512, 0]
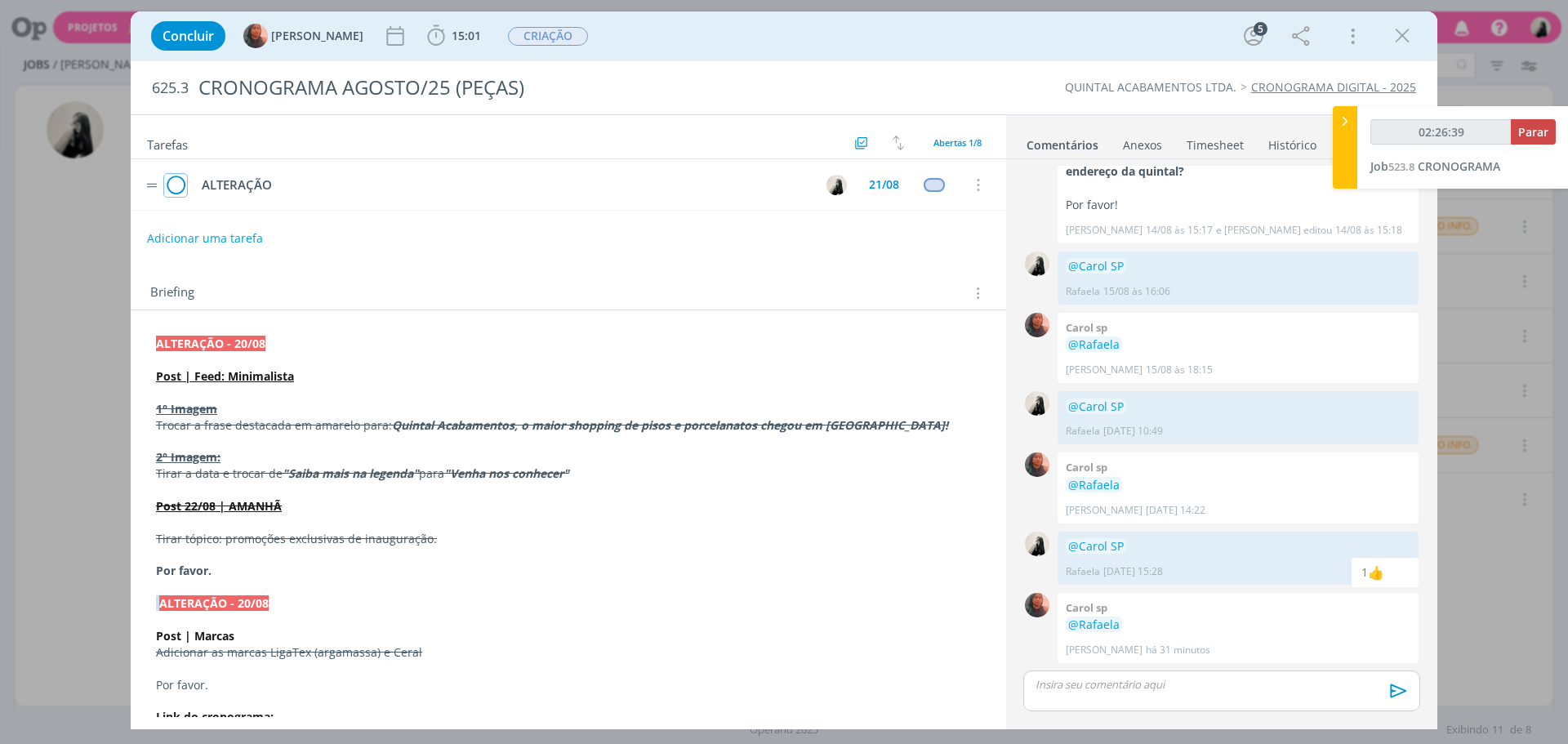
click at [179, 192] on icon "dialog" at bounding box center [175, 185] width 23 height 25
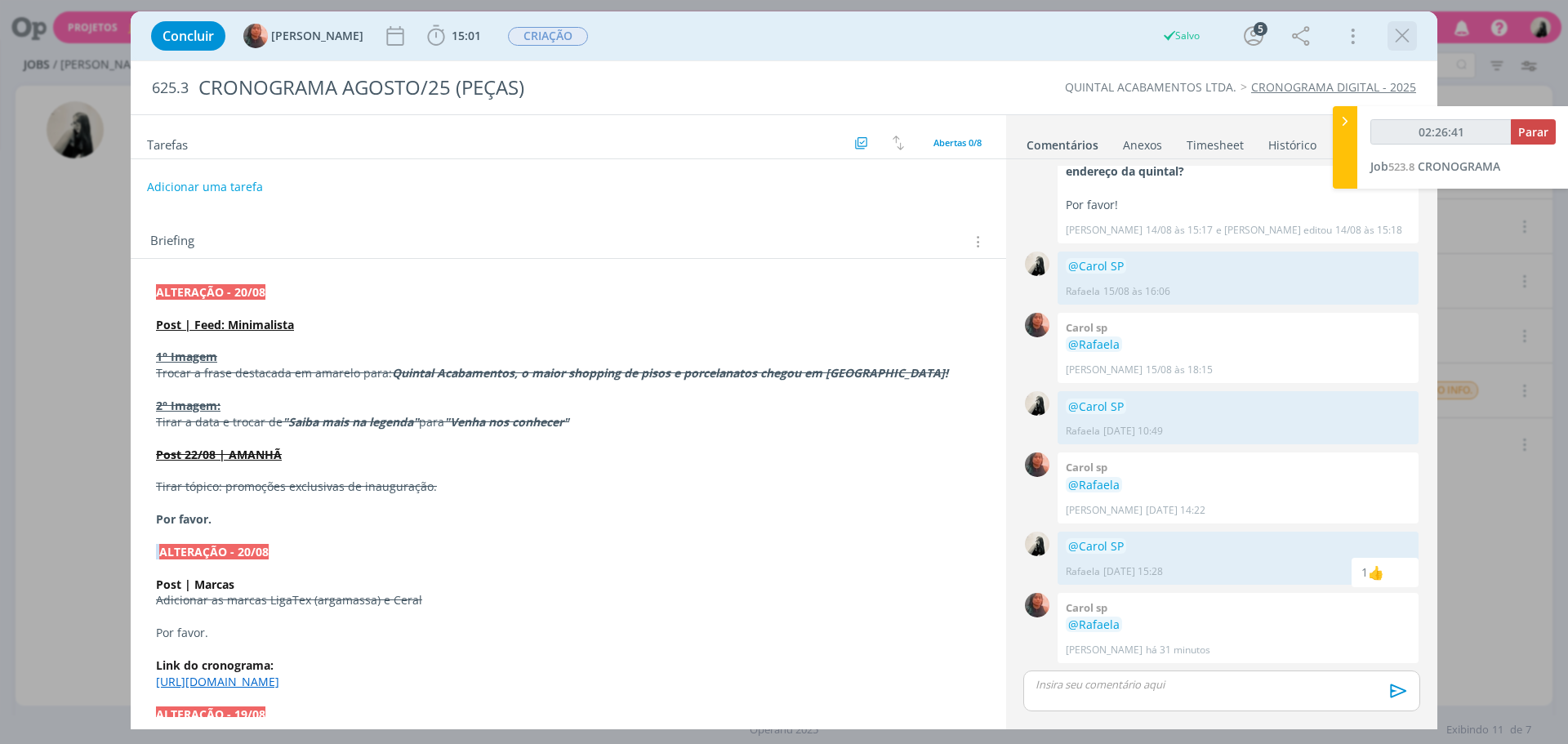
click at [1406, 45] on icon "dialog" at bounding box center [1401, 36] width 25 height 25
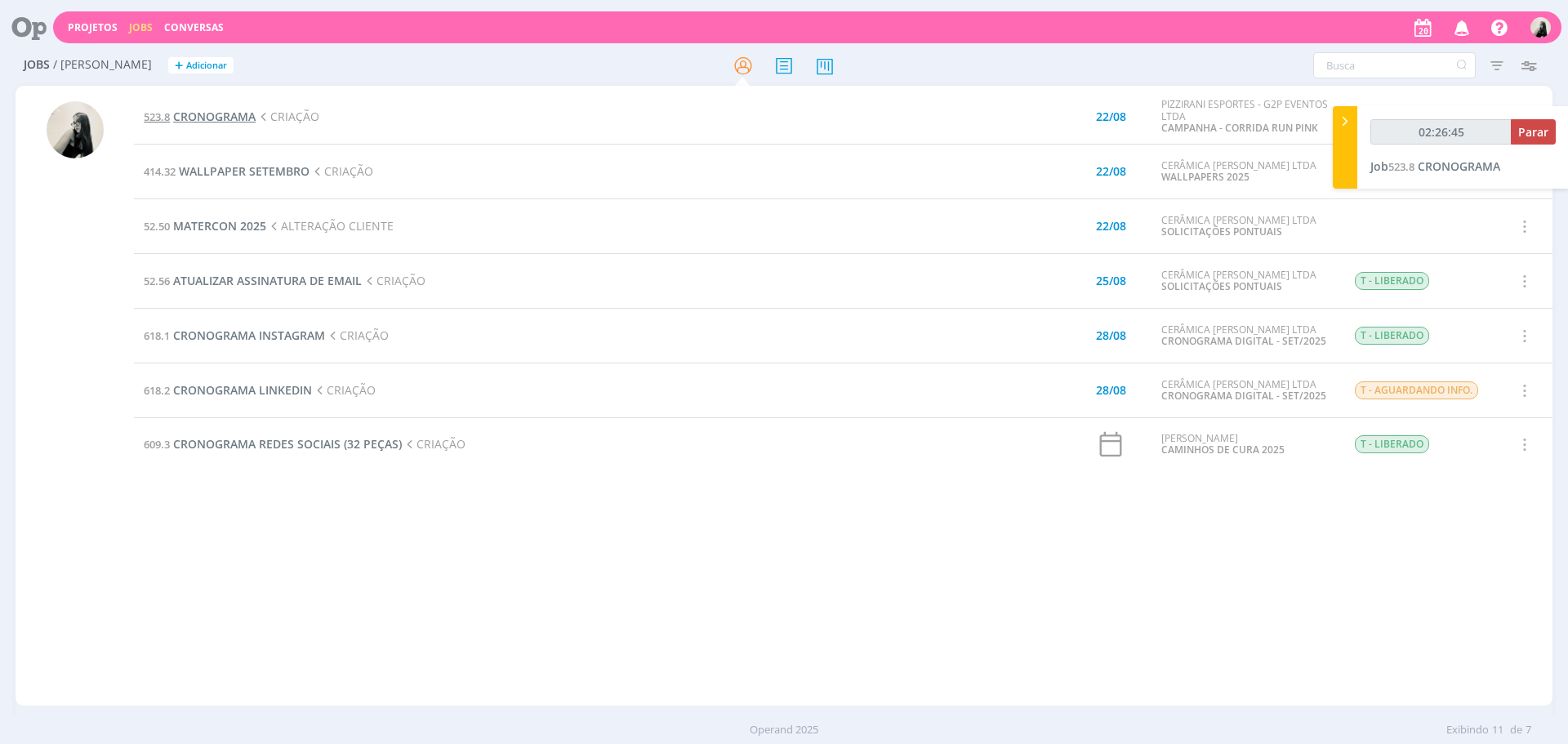
click at [215, 114] on span "CRONOGRAMA" at bounding box center [214, 116] width 83 height 15
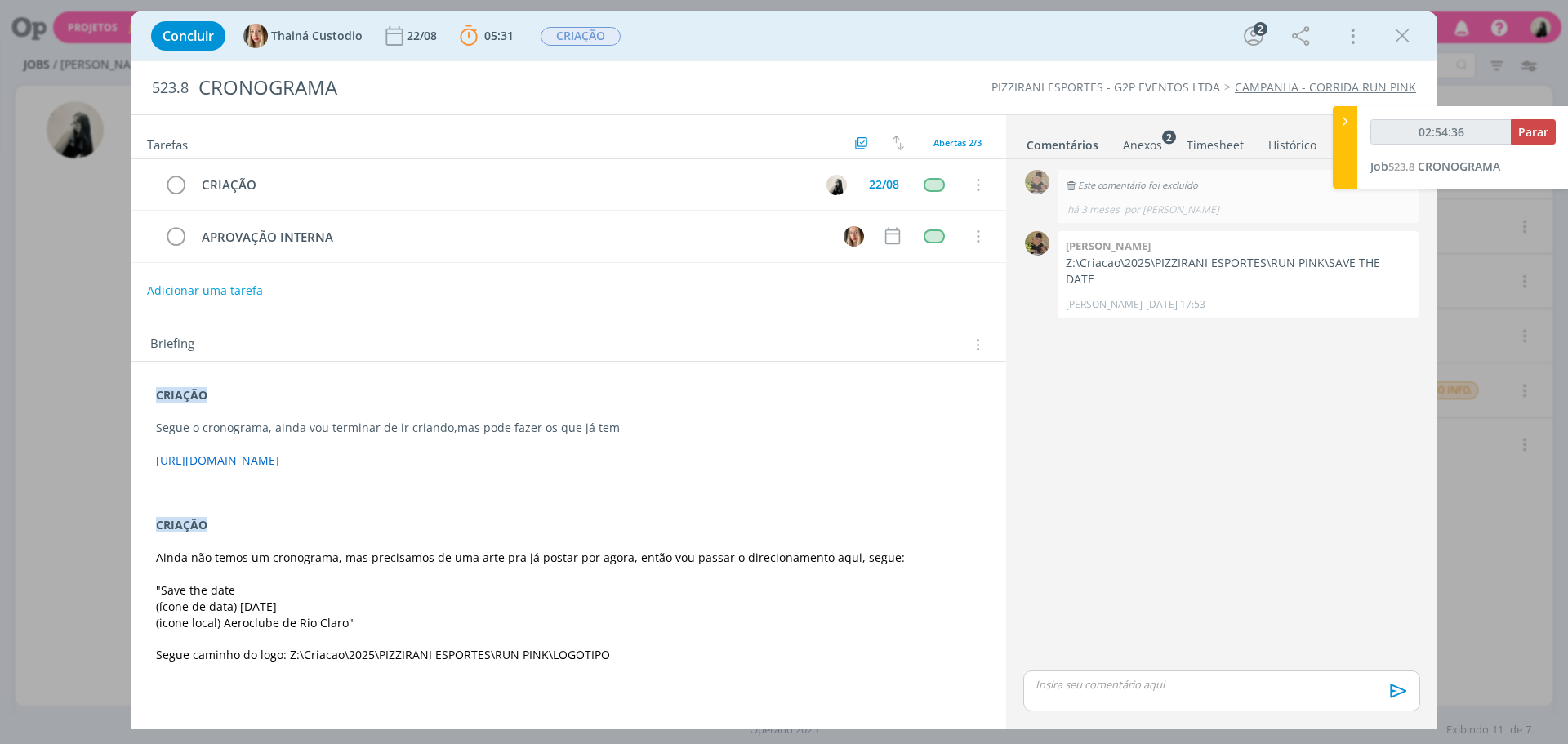
type input "02:55:36"
